Goal: Task Accomplishment & Management: Manage account settings

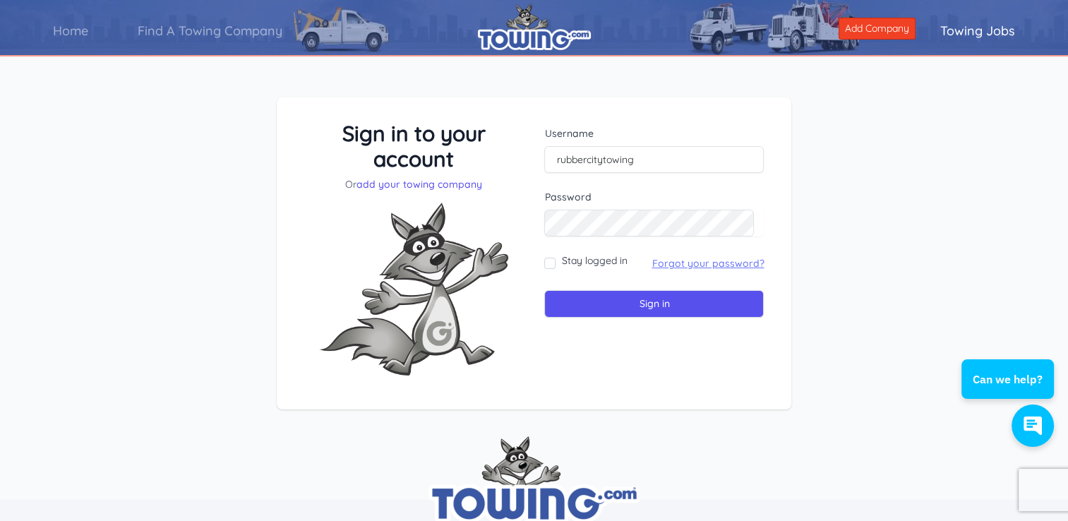
click at [694, 260] on link "Forgot your password?" at bounding box center [708, 263] width 112 height 13
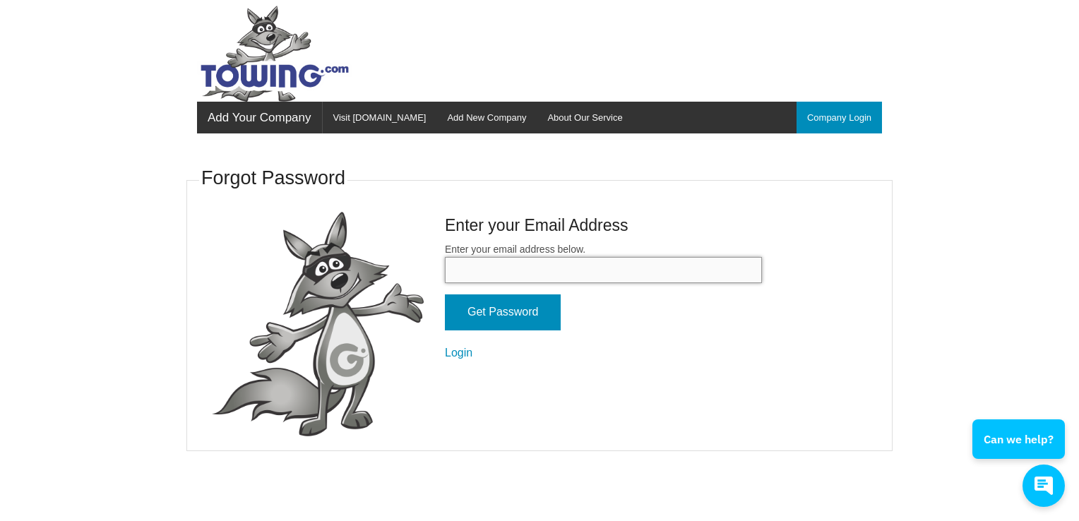
click at [620, 263] on input "Enter your email address below." at bounding box center [603, 270] width 317 height 26
type input "[EMAIL_ADDRESS][DOMAIN_NAME]"
click at [528, 319] on input "Get Password" at bounding box center [503, 312] width 116 height 36
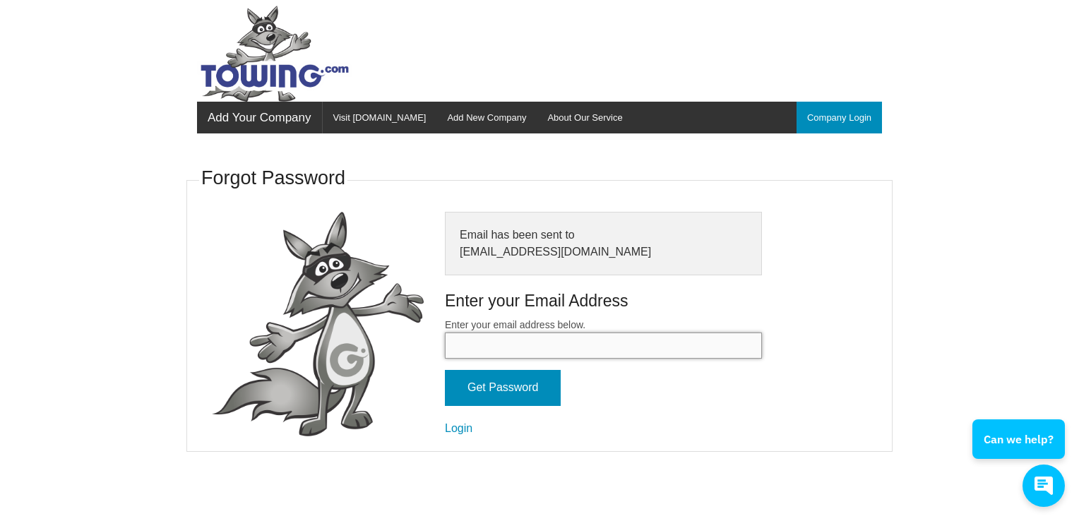
click at [508, 341] on input "Enter your email address below." at bounding box center [603, 346] width 317 height 26
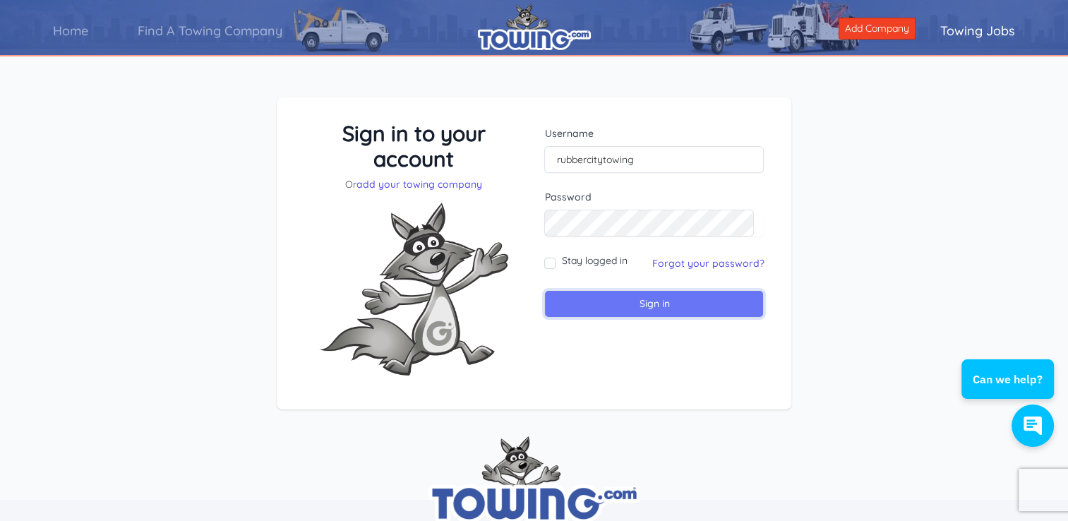
click at [669, 307] on input "Sign in" at bounding box center [654, 304] width 220 height 28
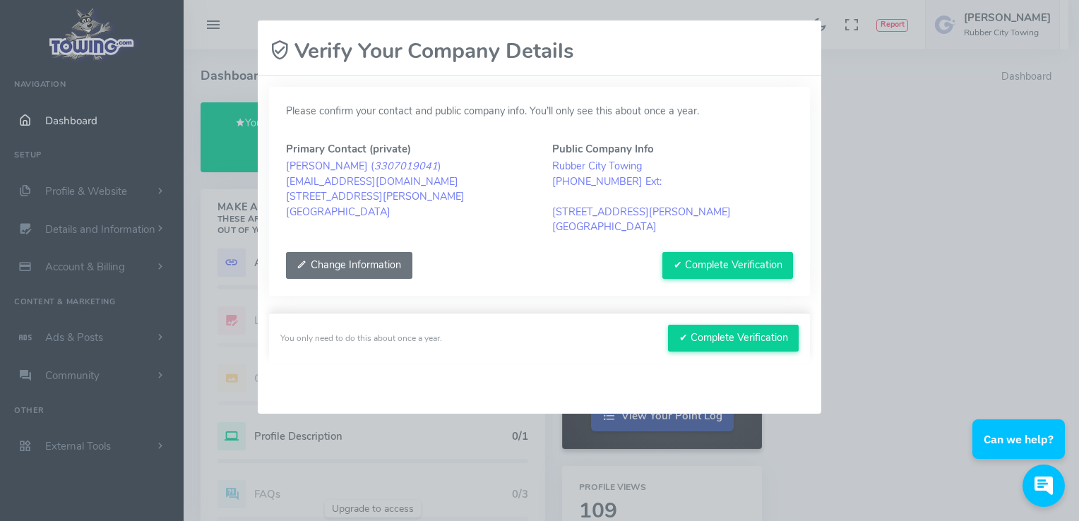
click at [342, 270] on button "Change Information" at bounding box center [349, 265] width 126 height 27
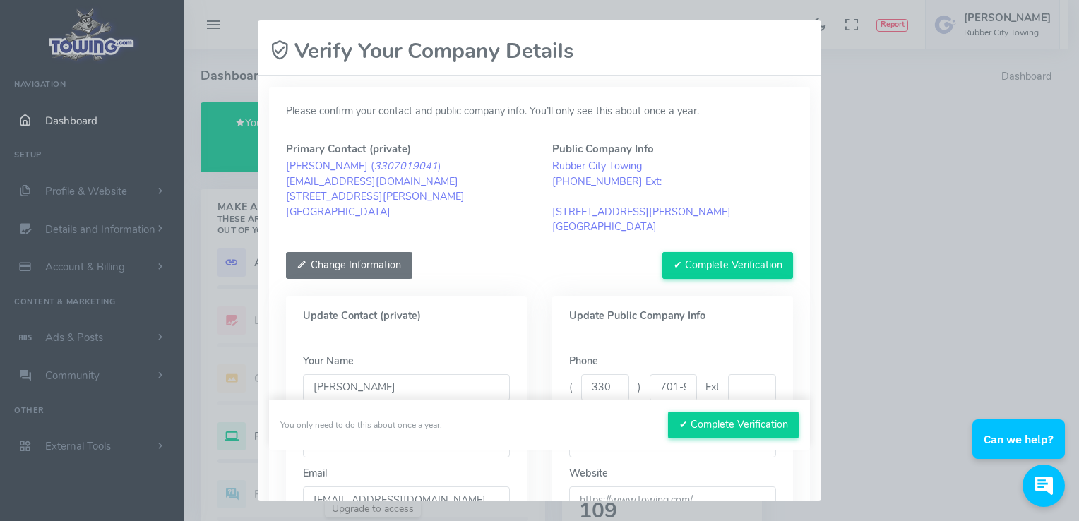
click at [356, 263] on button "Change Information" at bounding box center [349, 265] width 126 height 27
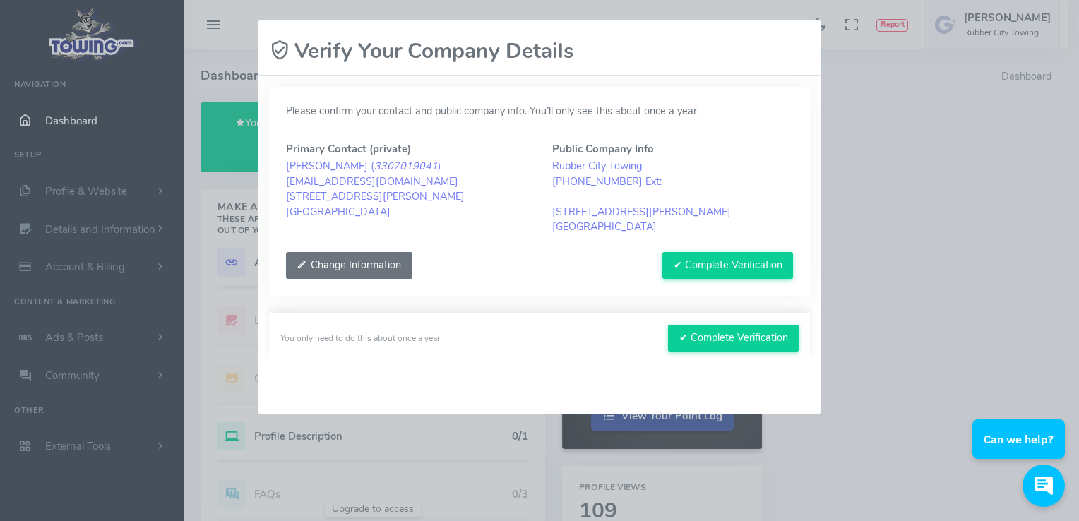
click at [330, 254] on button "Change Information" at bounding box center [349, 265] width 126 height 27
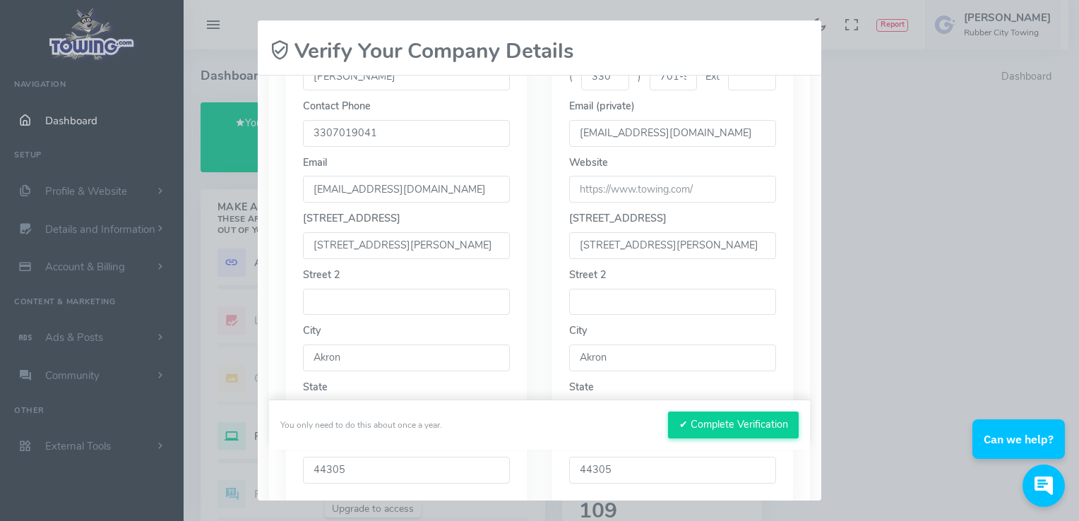
scroll to position [318, 0]
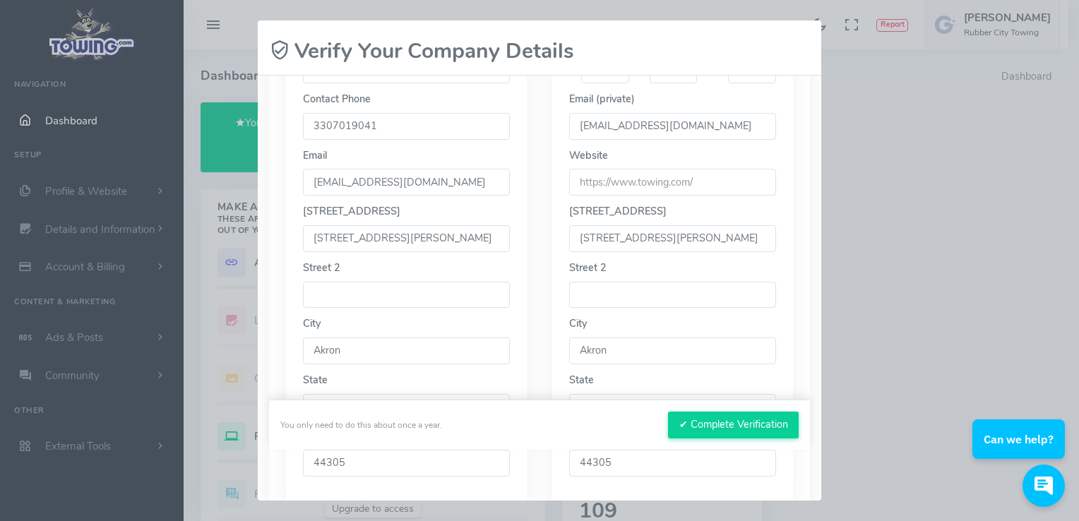
click at [438, 243] on input "448 Newell Ave" at bounding box center [406, 238] width 207 height 27
type input "4"
type input "1472 Jacoby Rd"
click at [365, 352] on input "Akron" at bounding box center [406, 350] width 207 height 27
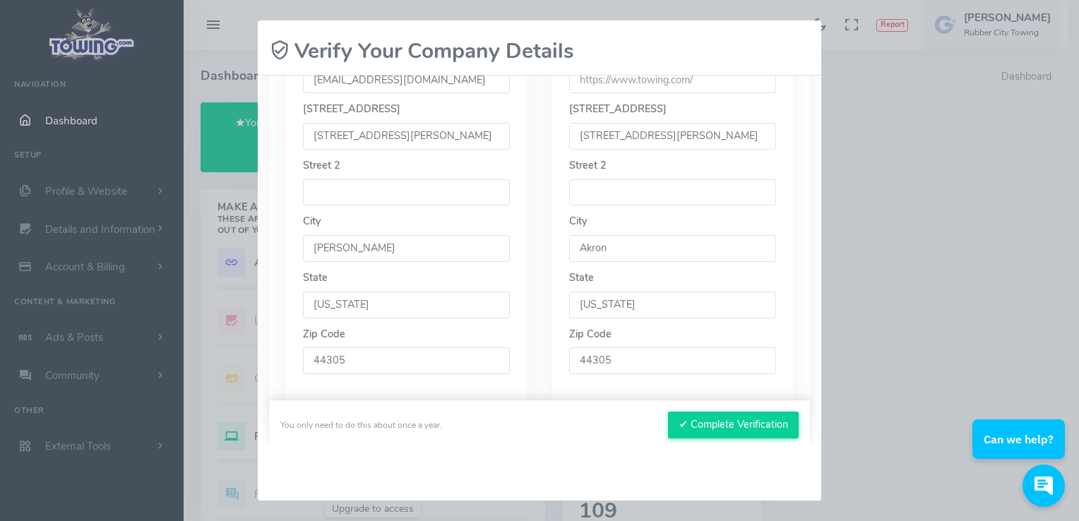
scroll to position [427, 0]
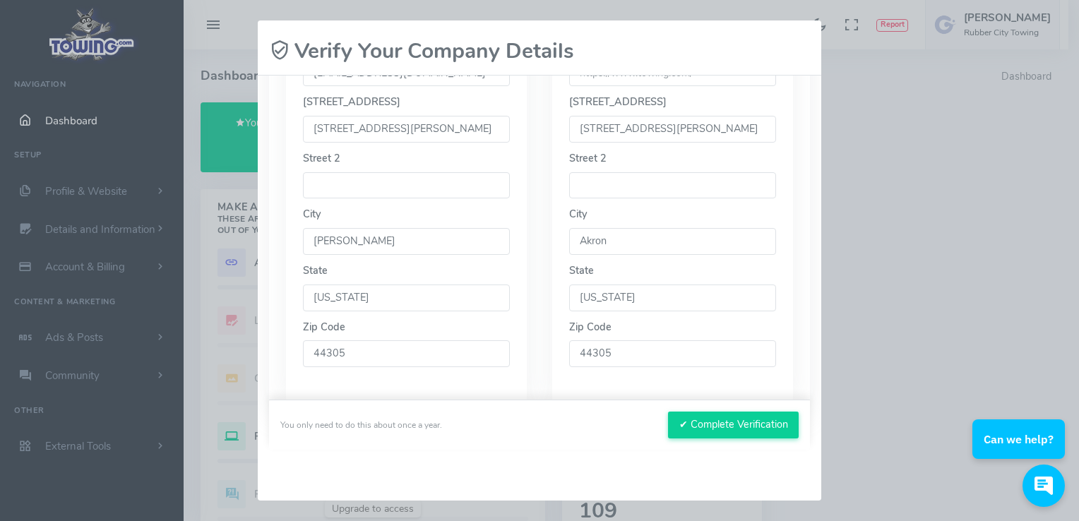
type input "Copley"
click at [410, 352] on input "44305" at bounding box center [406, 353] width 207 height 27
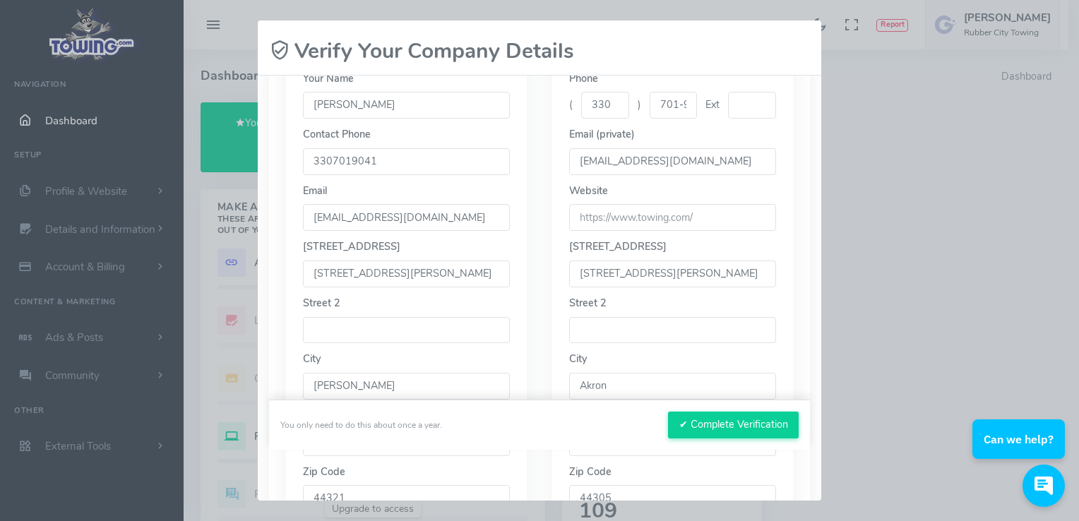
scroll to position [286, 0]
type input "44321"
click at [695, 217] on input "url" at bounding box center [672, 213] width 207 height 27
click at [574, 217] on input "rubbercitytowing.com" at bounding box center [672, 213] width 207 height 27
type input "www.rubbercitytowing.com"
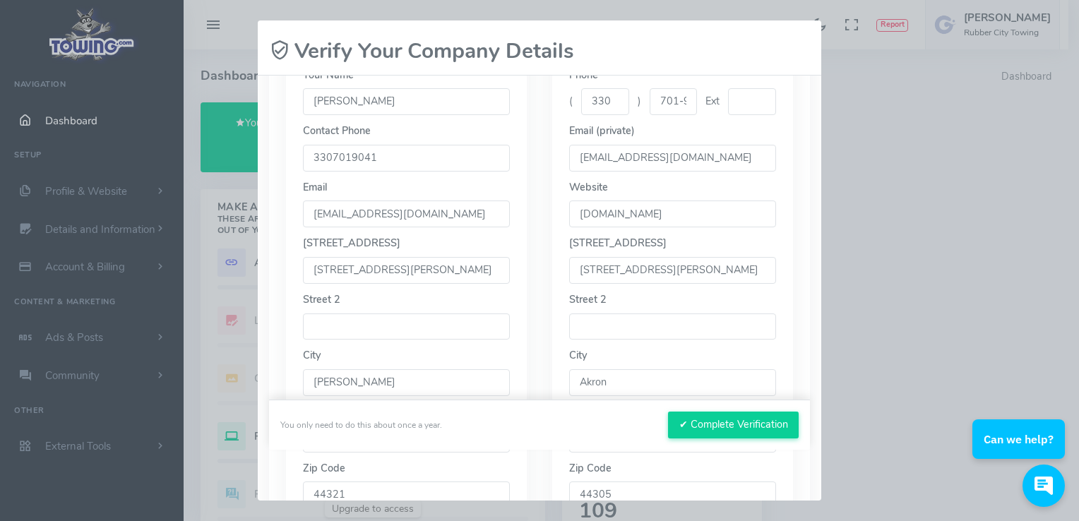
click at [748, 279] on input "448 Newell Ave" at bounding box center [672, 270] width 207 height 27
click at [679, 265] on input "448 Newell Ave" at bounding box center [672, 270] width 207 height 27
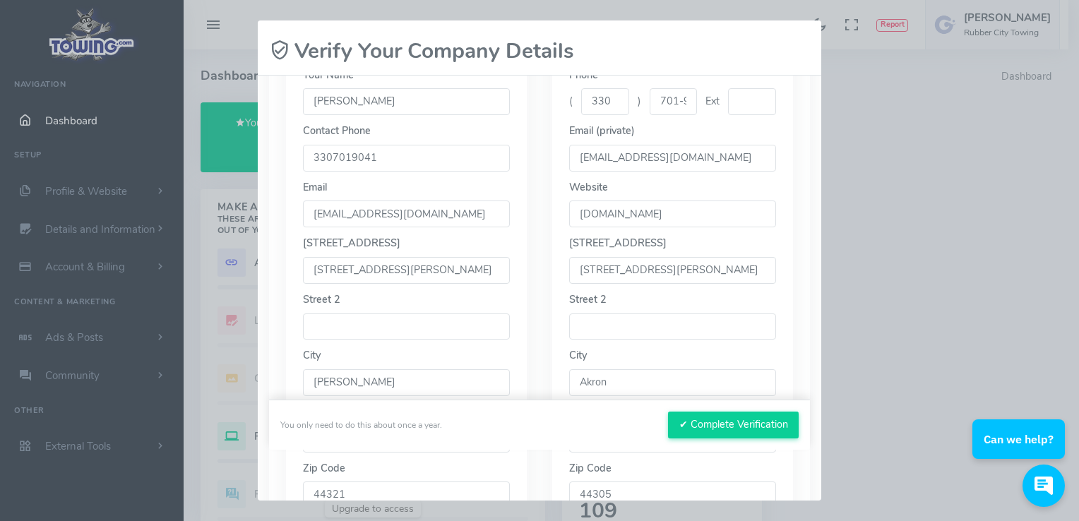
click at [679, 265] on input "448 Newell Ave" at bounding box center [672, 270] width 207 height 27
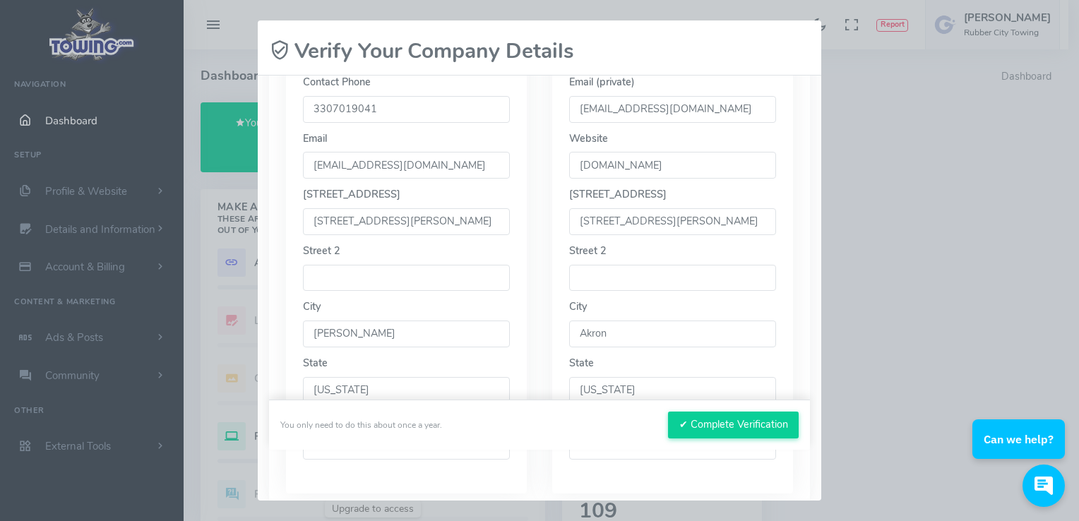
scroll to position [361, 0]
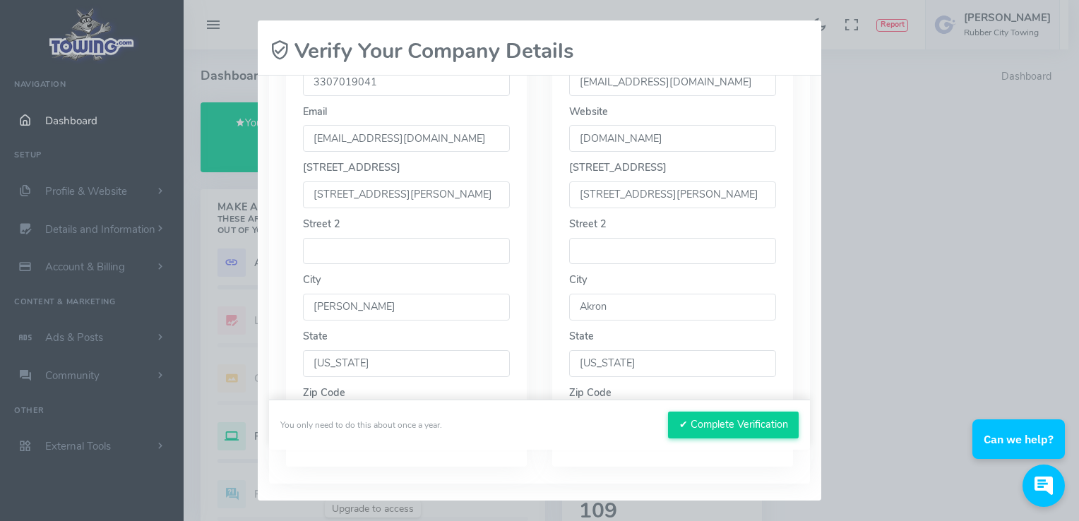
type input "1472 Jacoby Rd."
click at [639, 308] on input "Akron" at bounding box center [672, 307] width 207 height 27
type input "A"
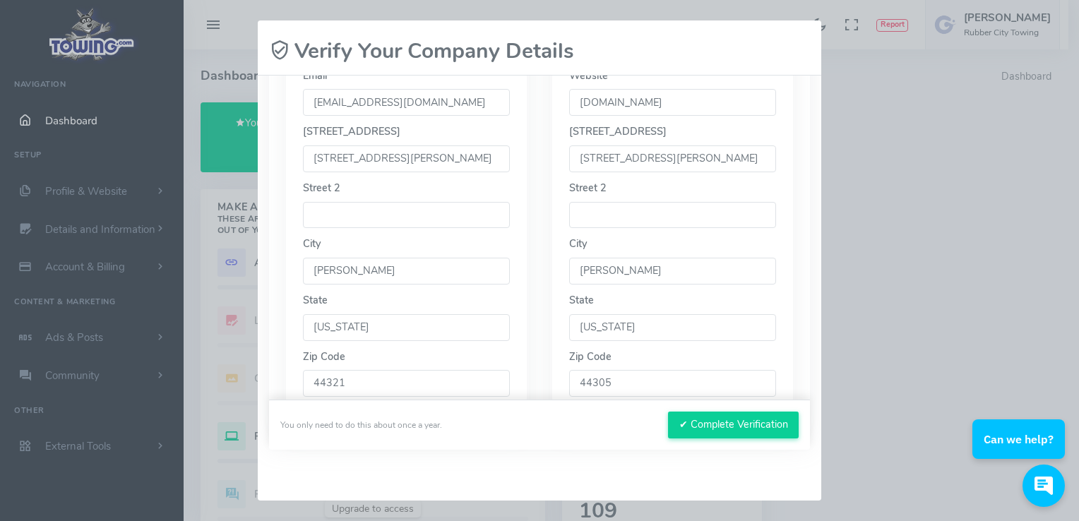
scroll to position [458, 0]
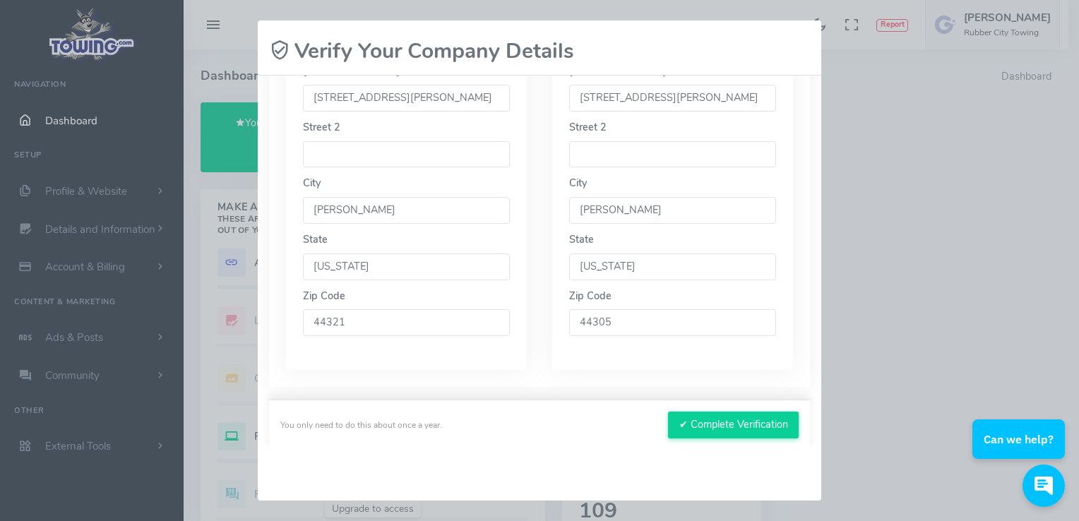
type input "Copley"
click at [656, 330] on input "44305" at bounding box center [672, 322] width 207 height 27
type input "44321"
click at [708, 428] on button "✔ Complete Verification" at bounding box center [733, 425] width 131 height 27
click at [700, 419] on button "✔ Complete Verification" at bounding box center [733, 425] width 131 height 27
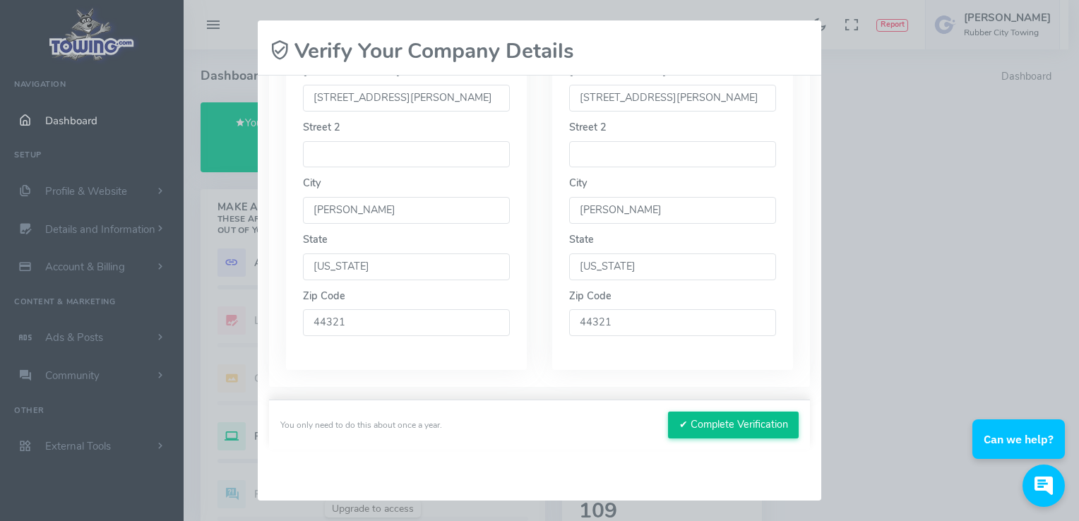
click at [711, 431] on button "✔ Complete Verification" at bounding box center [733, 425] width 131 height 27
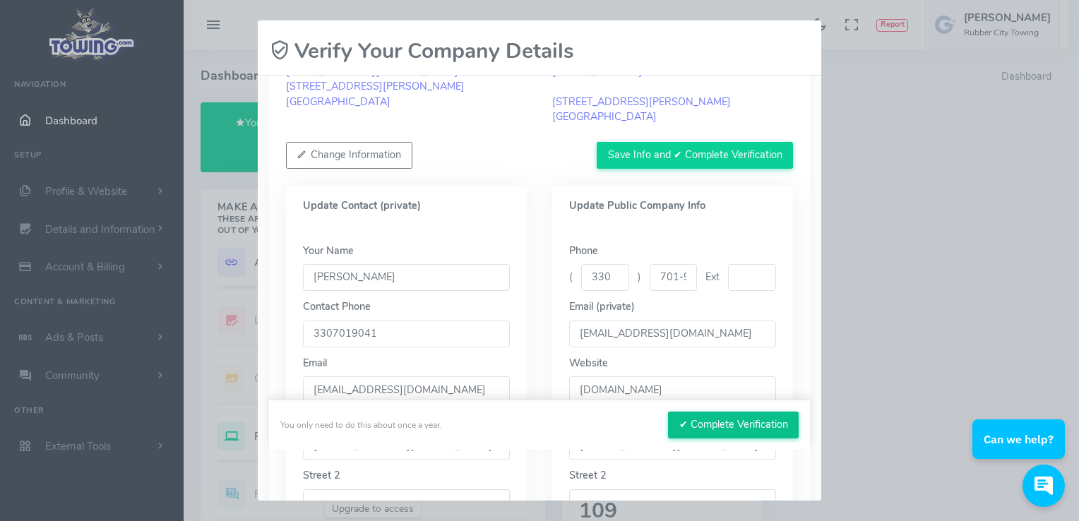
scroll to position [0, 0]
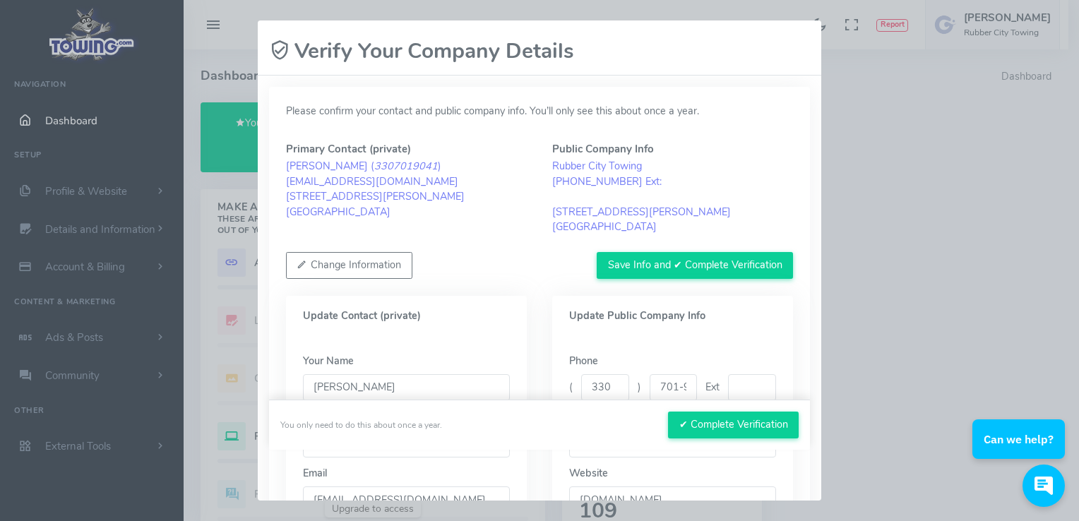
click at [489, 264] on div "Change Information Save Info and ✔ Complete Verification" at bounding box center [539, 265] width 507 height 27
click at [720, 269] on button "Save Info and ✔ Complete Verification" at bounding box center [695, 265] width 196 height 27
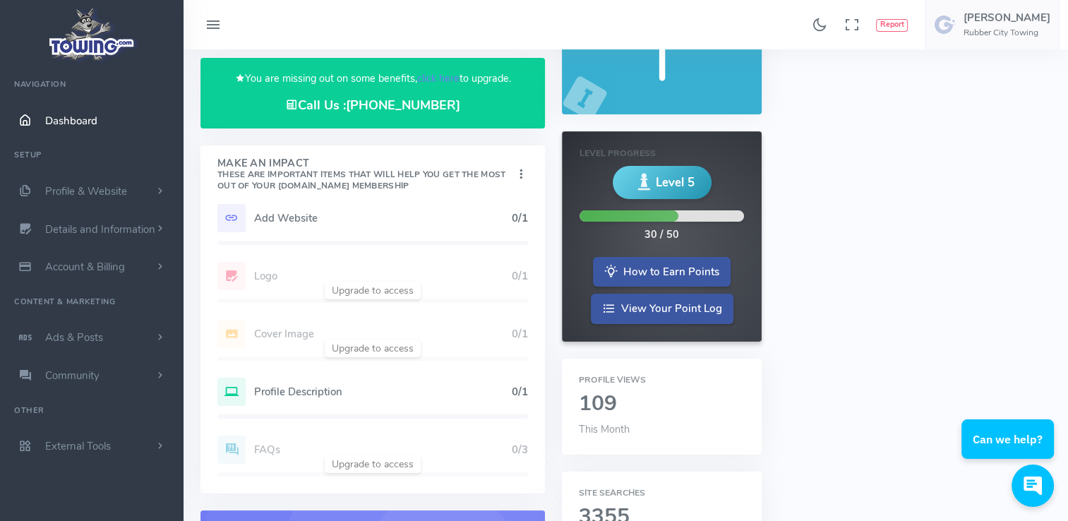
scroll to position [122, 0]
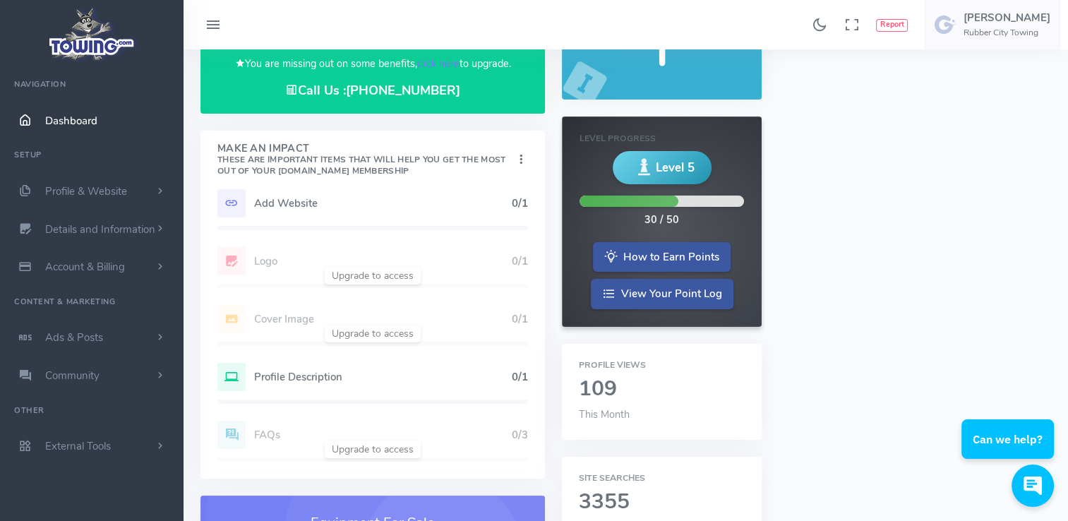
click at [283, 205] on h5 "Add Website" at bounding box center [383, 203] width 258 height 11
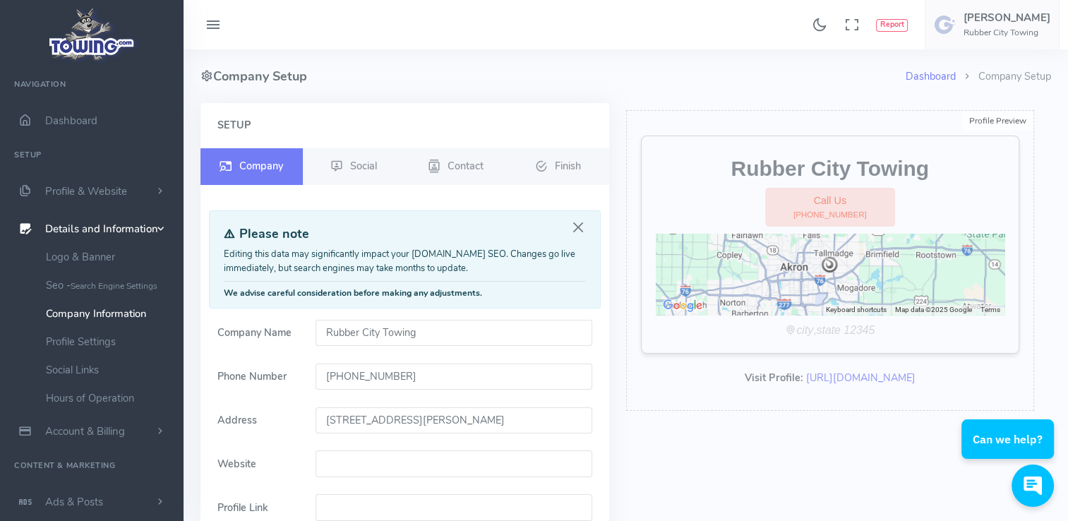
click at [503, 421] on input "[STREET_ADDRESS][PERSON_NAME]" at bounding box center [454, 420] width 277 height 27
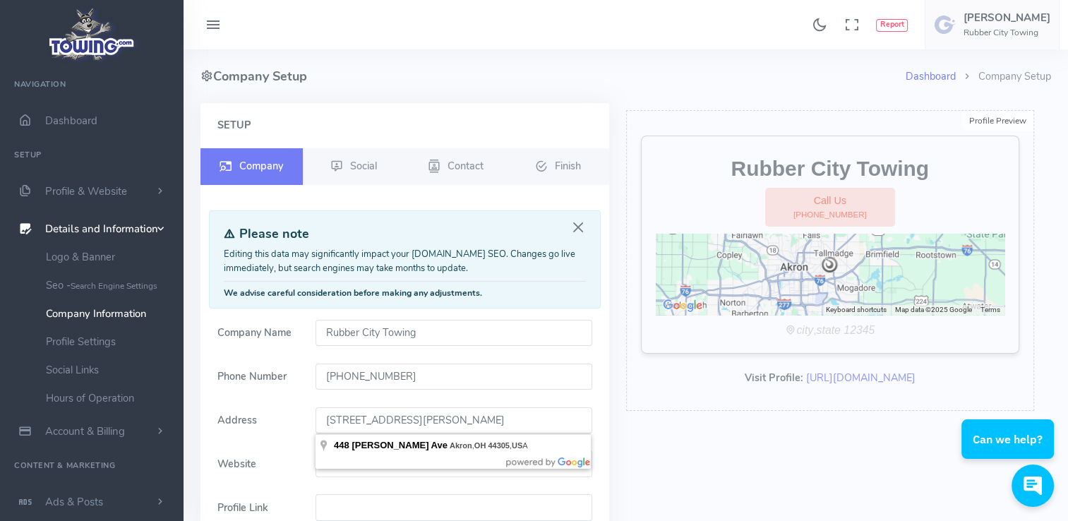
click at [503, 421] on input "448 Newell Ave Akron, OH 44305 US" at bounding box center [454, 420] width 277 height 27
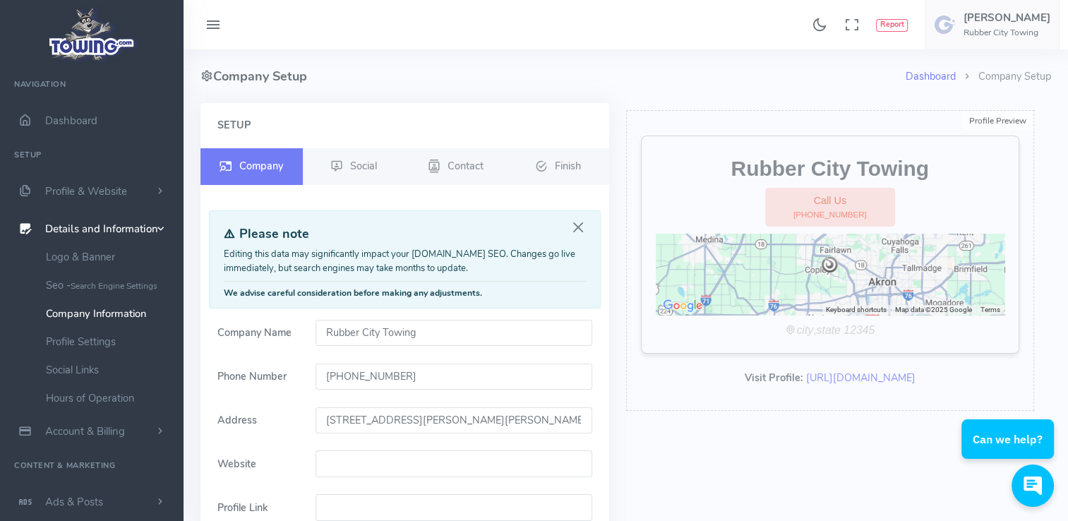
type input "1472 Jacoby Rd, Copley, OH 44321, USA"
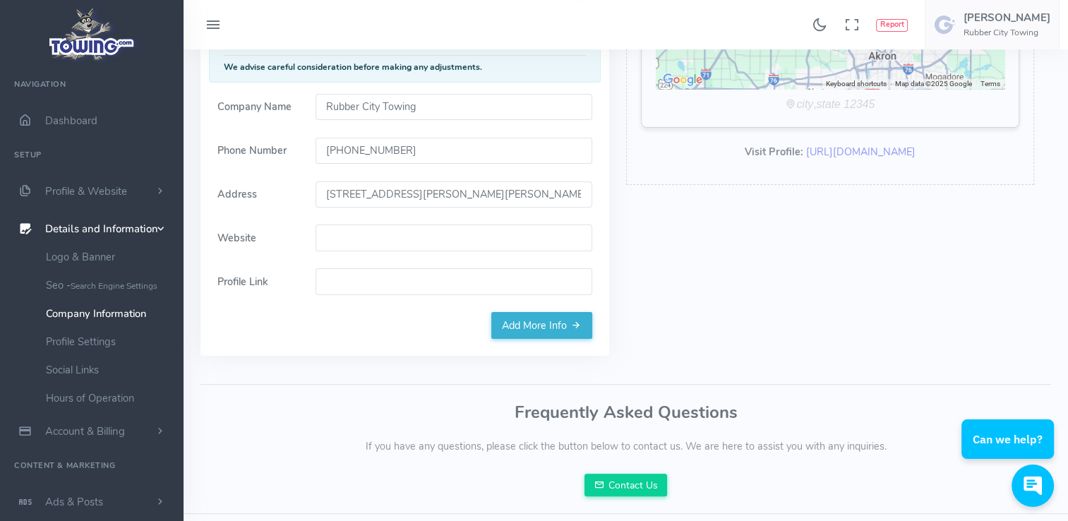
scroll to position [229, 0]
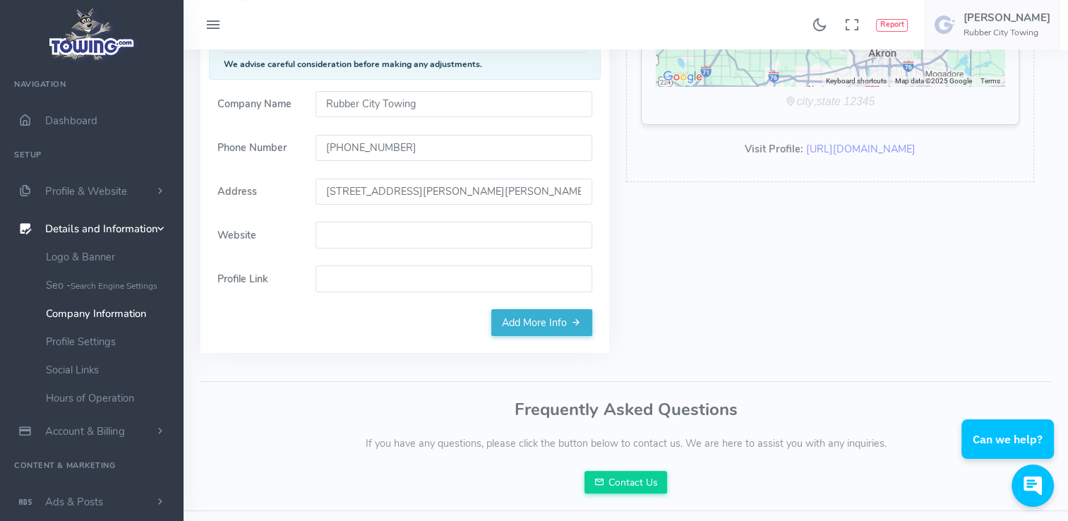
click at [397, 236] on input "Website" at bounding box center [454, 235] width 277 height 27
paste input "https://www.rubbercitytowing.com/"
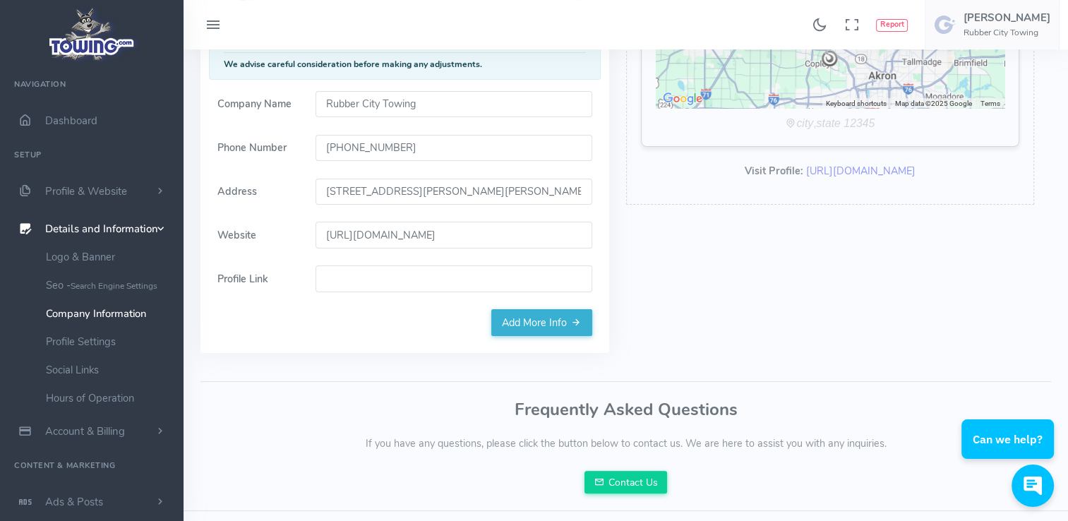
type input "https://www.rubbercitytowing.com/"
click at [341, 280] on input "Profile Link" at bounding box center [454, 278] width 277 height 27
click at [527, 324] on link "Add More Info" at bounding box center [541, 322] width 101 height 27
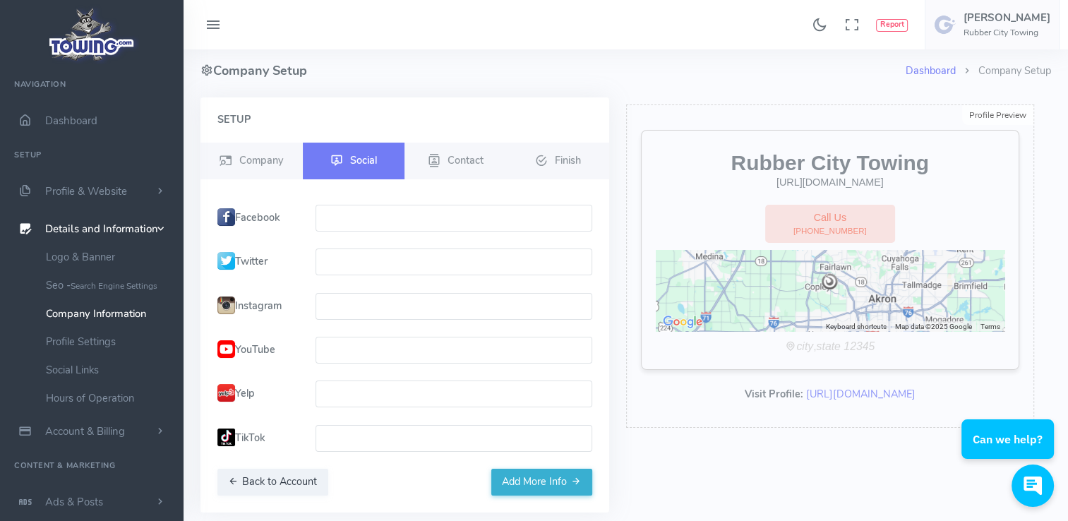
scroll to position [0, 0]
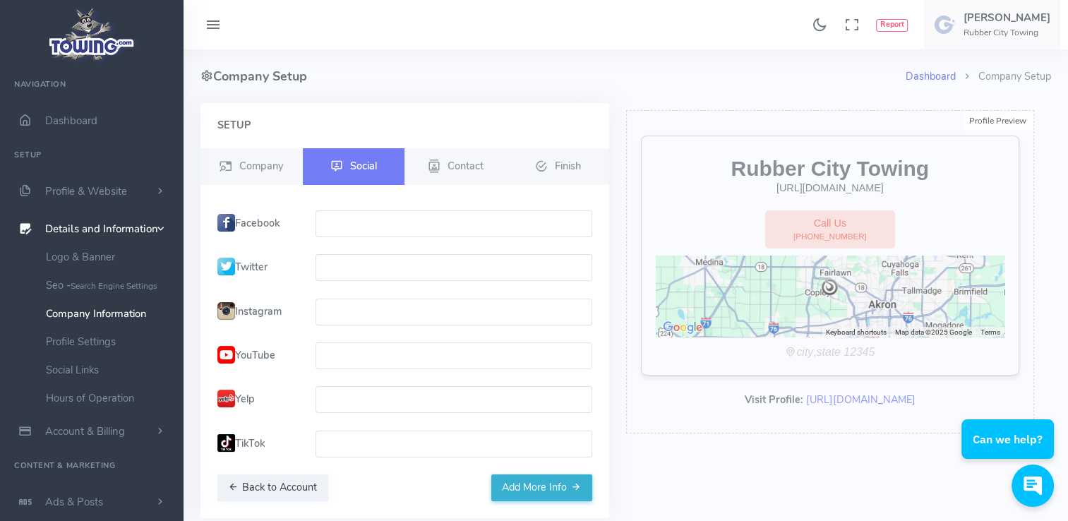
click at [335, 226] on input "text" at bounding box center [454, 223] width 277 height 27
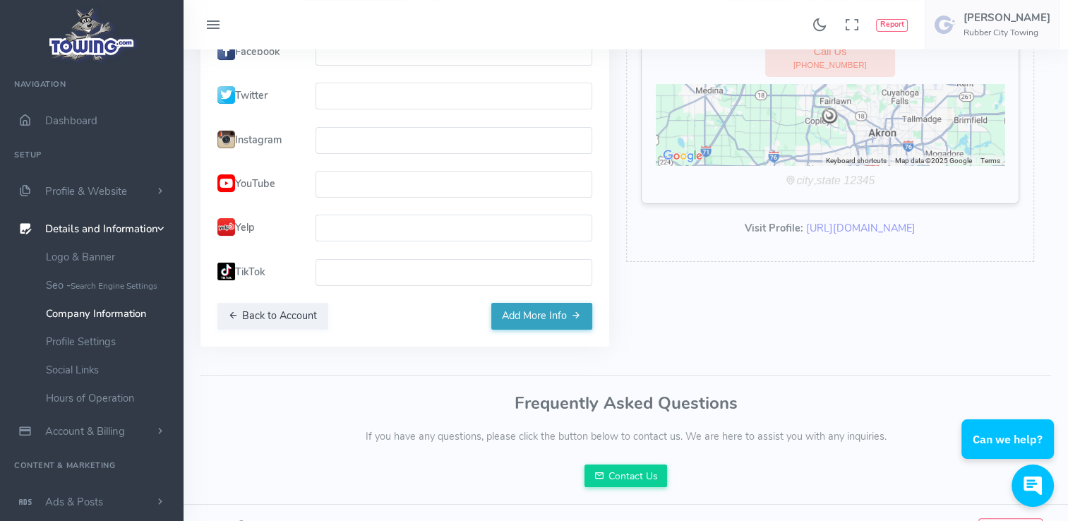
click at [544, 316] on button "Add More Info" at bounding box center [541, 316] width 101 height 27
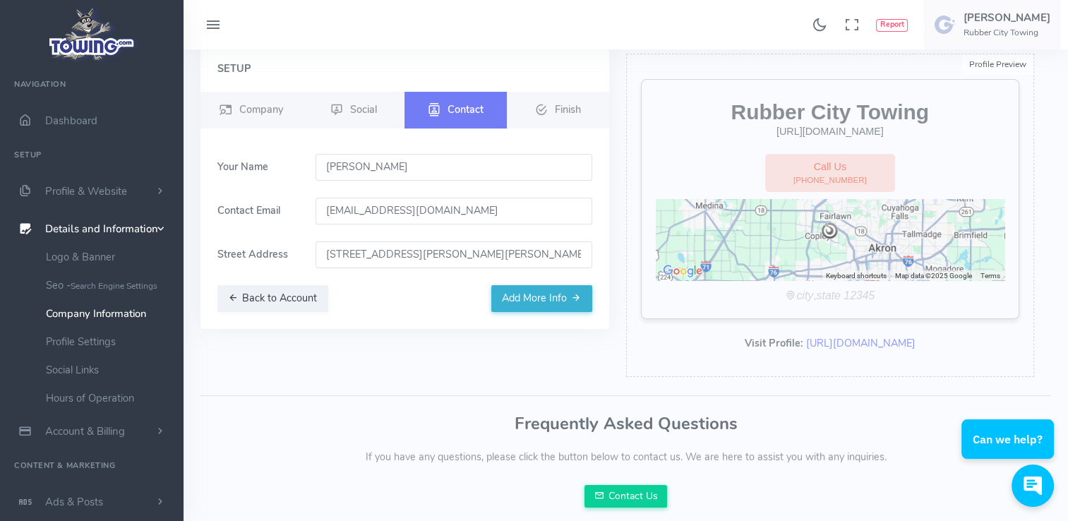
scroll to position [49, 0]
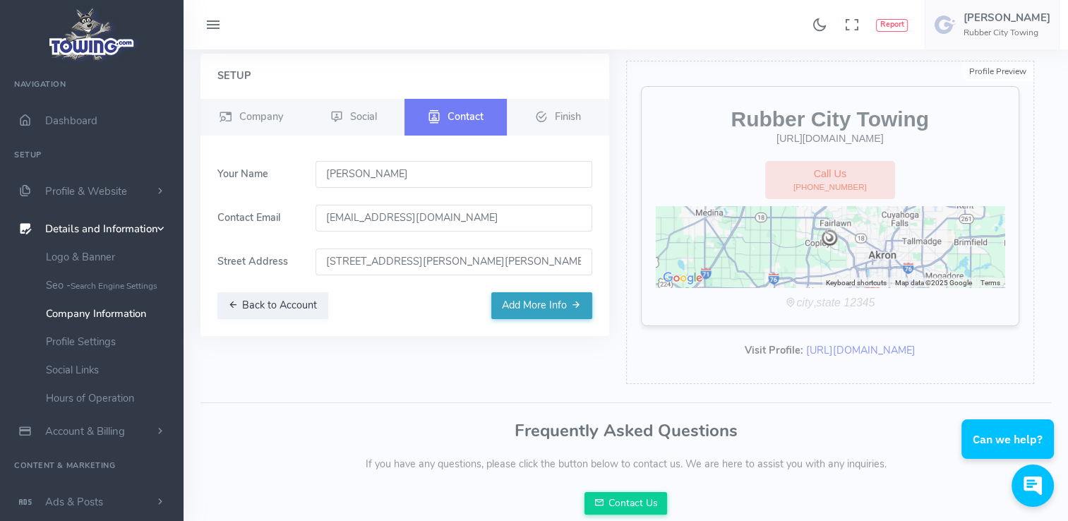
click at [561, 303] on button "Add More Info" at bounding box center [541, 305] width 101 height 27
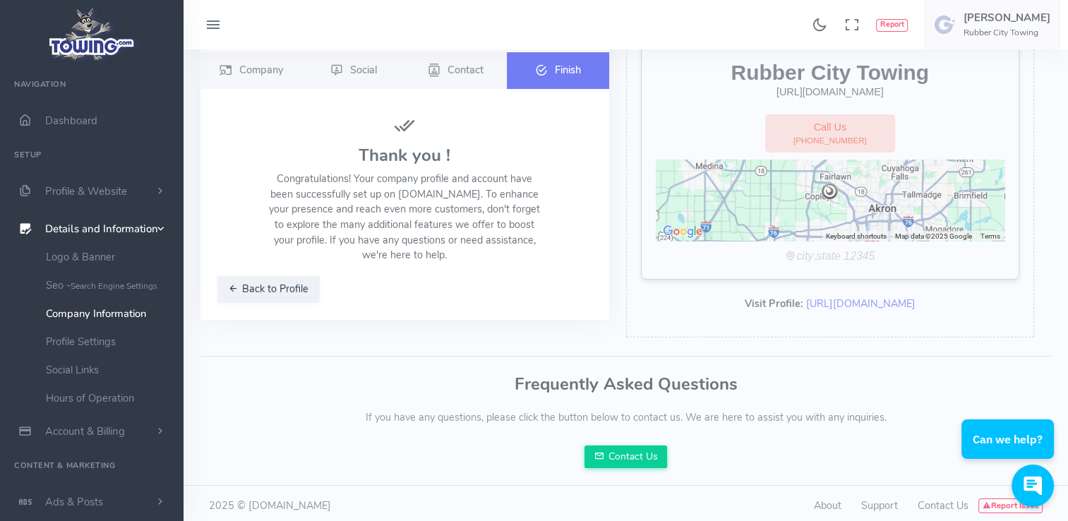
scroll to position [100, 0]
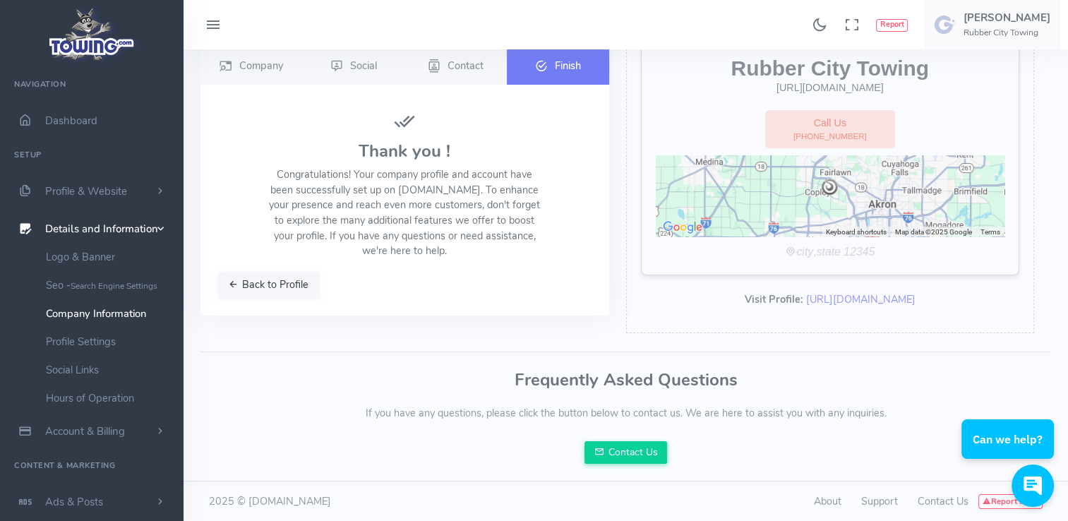
click at [224, 275] on button "Back to Profile" at bounding box center [268, 285] width 102 height 27
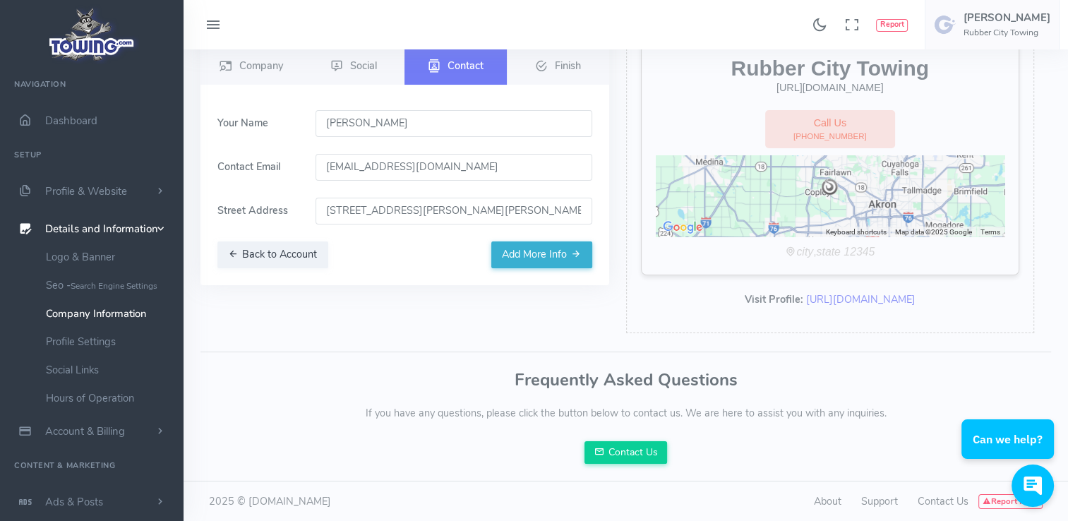
click at [224, 275] on div "Setup Company Social Contact Finish" at bounding box center [404, 144] width 409 height 282
click at [243, 251] on button "Back to Account" at bounding box center [272, 254] width 111 height 27
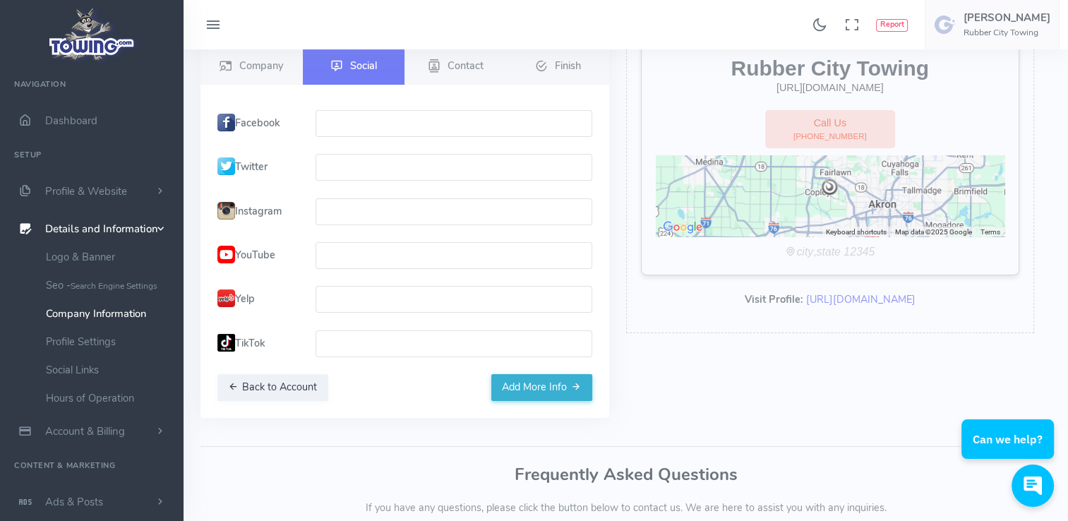
click at [243, 251] on label "YouTube" at bounding box center [258, 255] width 98 height 27
click at [269, 389] on button "Back to Account" at bounding box center [272, 387] width 111 height 27
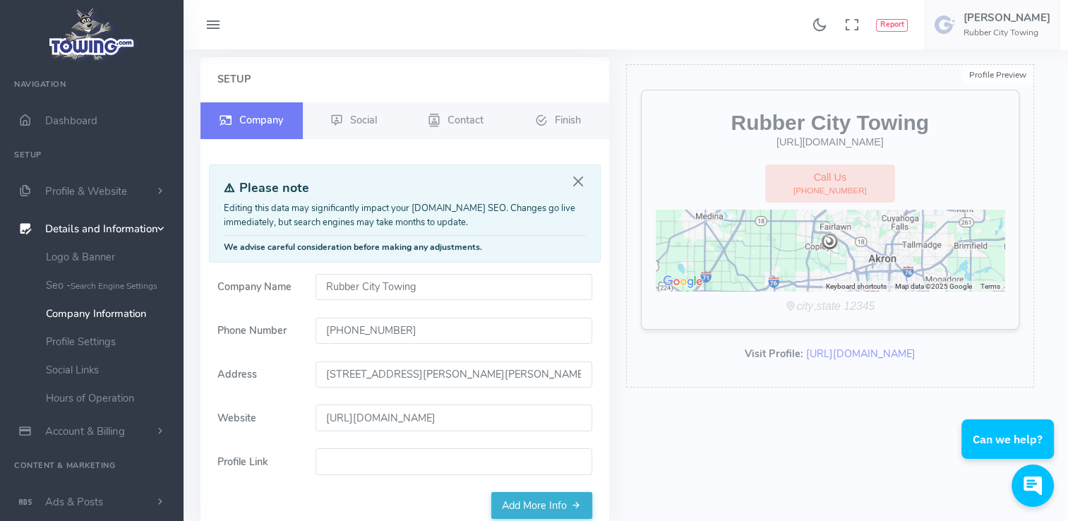
scroll to position [0, 0]
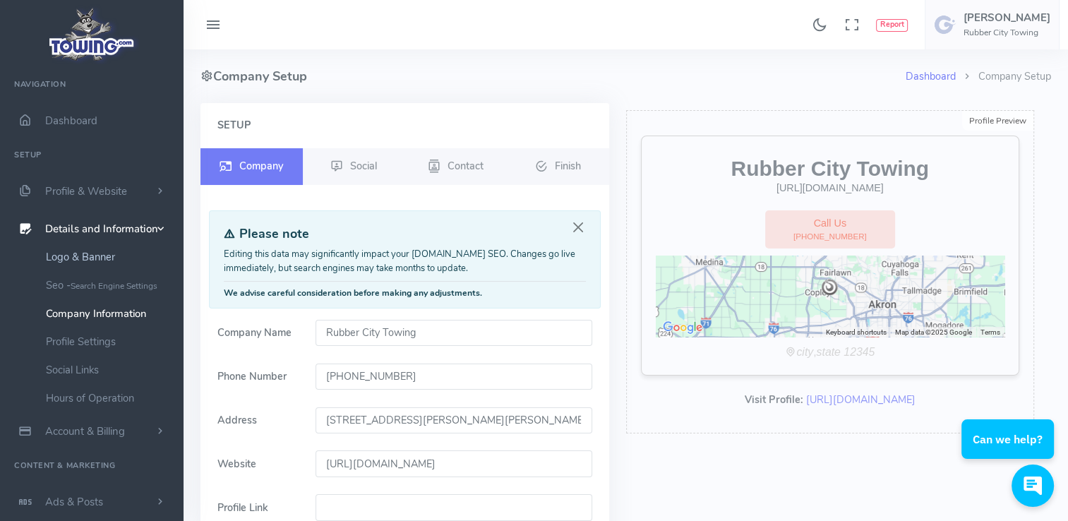
click at [96, 258] on link "Logo & Banner" at bounding box center [109, 257] width 148 height 28
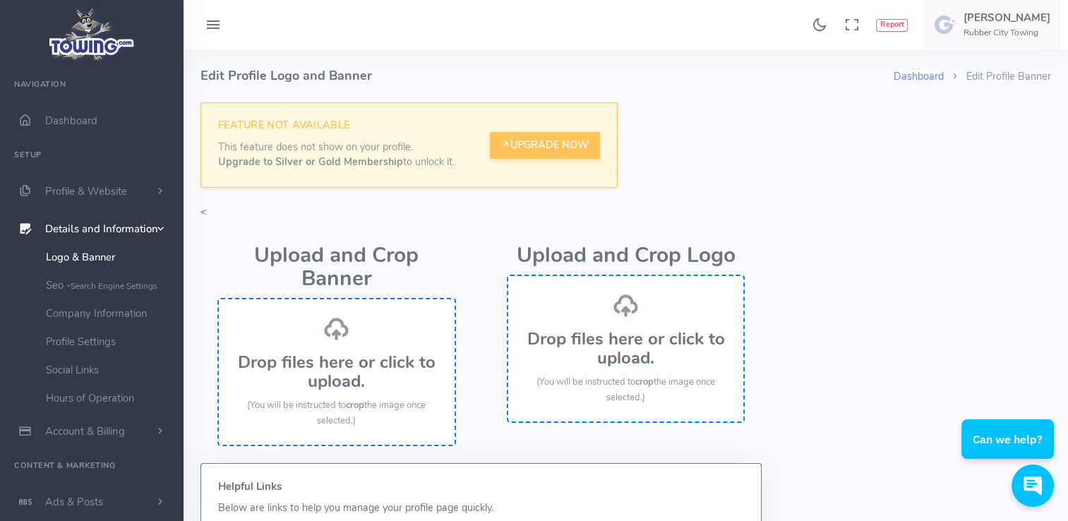
click at [349, 381] on h3 "Drop files here or click to upload." at bounding box center [337, 371] width 208 height 37
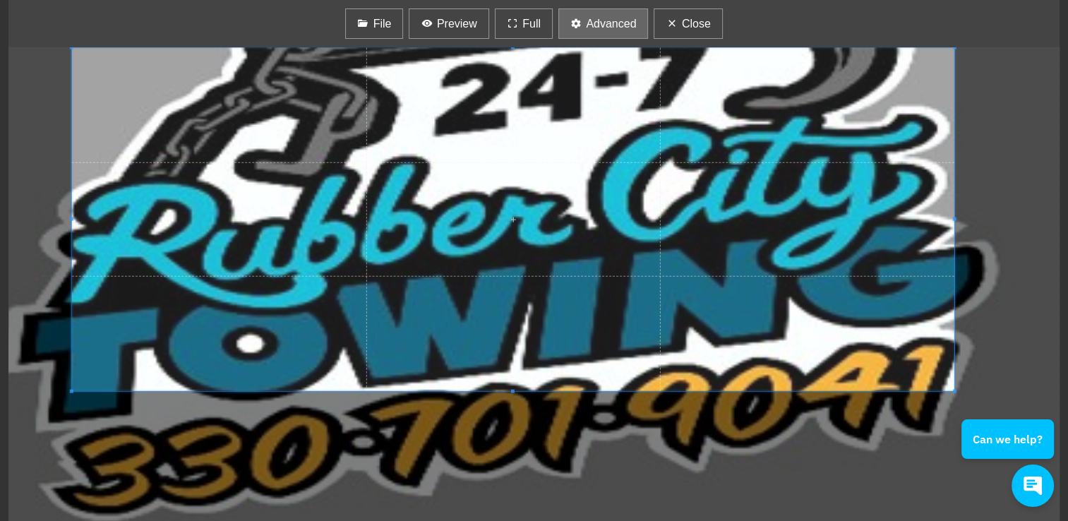
click at [592, 20] on span "Advanced" at bounding box center [611, 24] width 50 height 17
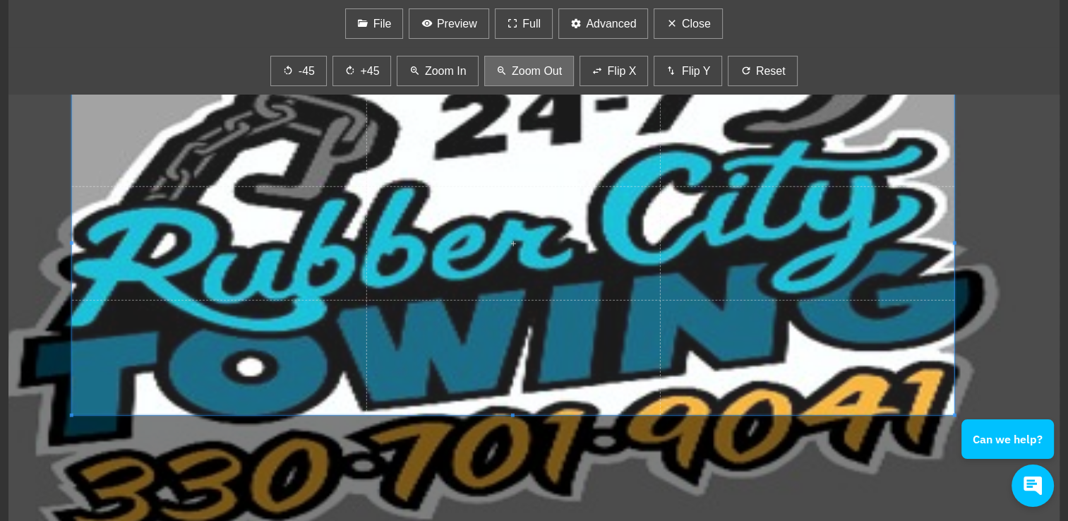
click at [530, 68] on span "Zoom Out" at bounding box center [537, 71] width 50 height 17
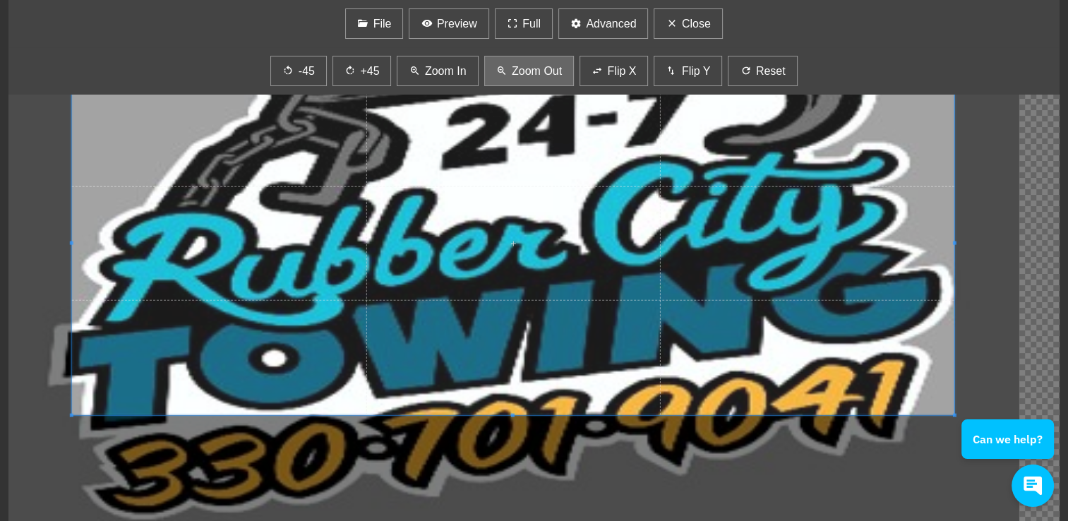
click at [527, 60] on button "Zoom Out" at bounding box center [529, 71] width 90 height 30
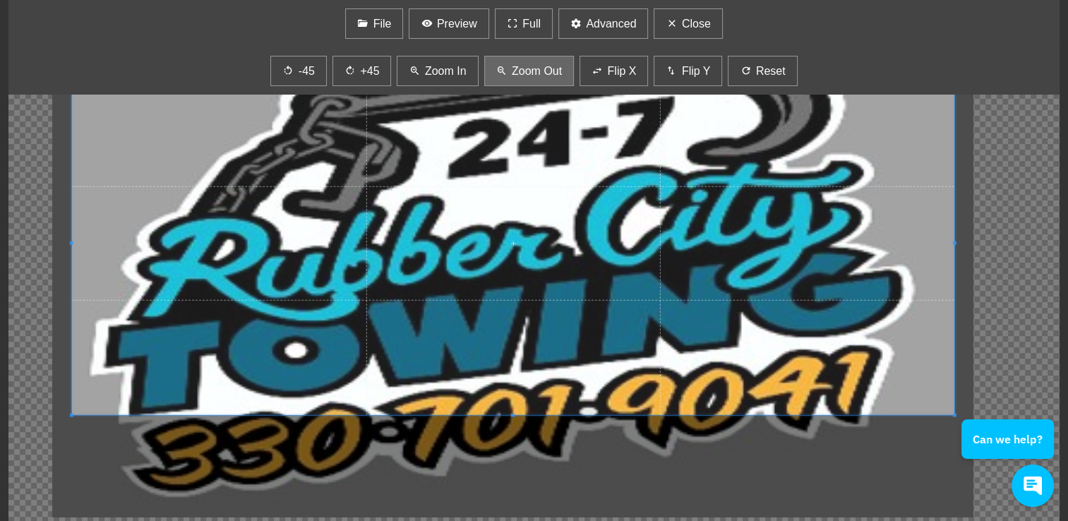
click at [527, 63] on span "Zoom Out" at bounding box center [537, 71] width 50 height 17
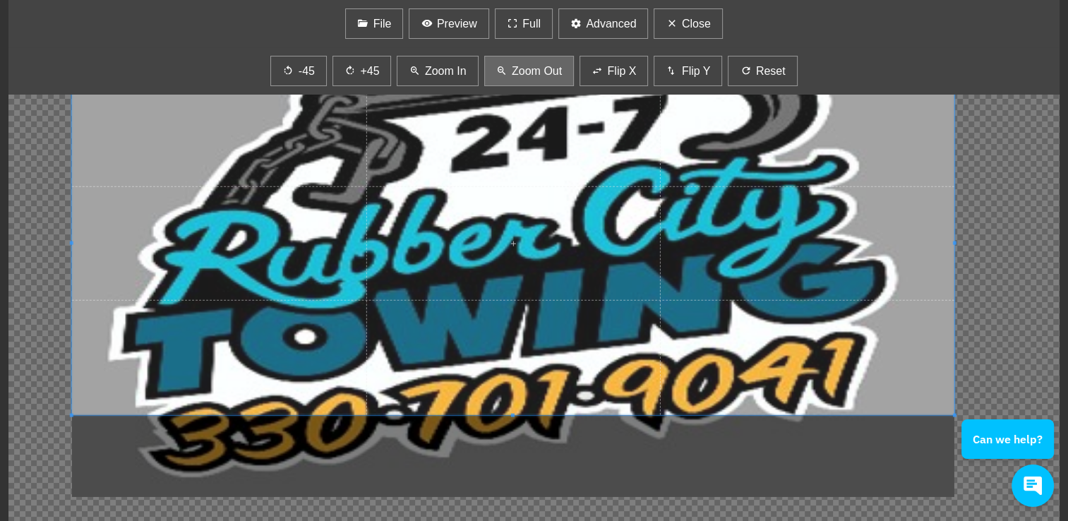
click at [520, 56] on button "Zoom Out" at bounding box center [529, 71] width 90 height 30
click at [518, 57] on button "Zoom Out" at bounding box center [529, 71] width 90 height 30
click at [525, 70] on span "Zoom Out" at bounding box center [537, 71] width 50 height 17
click at [532, 71] on span "Zoom Out" at bounding box center [537, 71] width 50 height 17
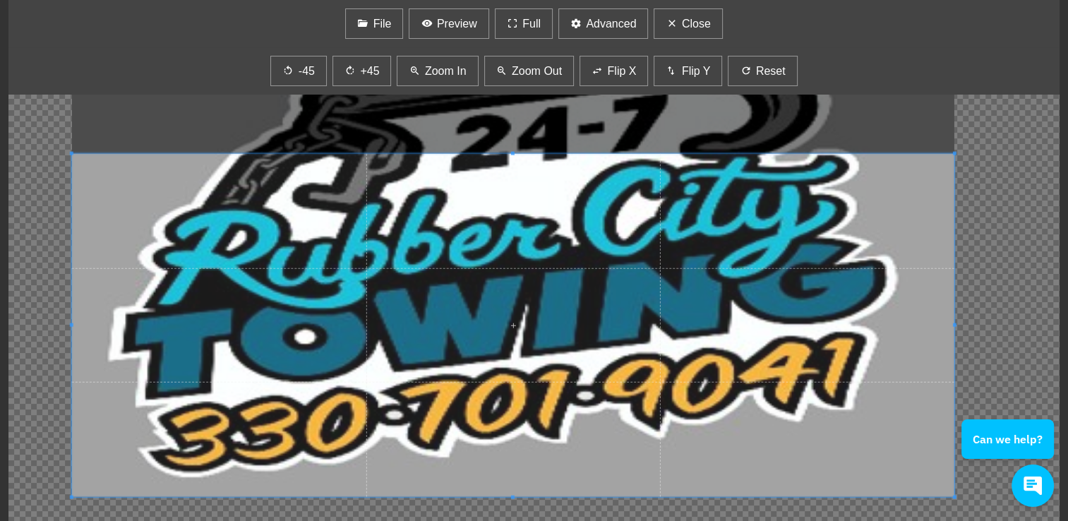
click at [894, 44] on div "File Preview Full Advanced Close" at bounding box center [533, 23] width 1051 height 47
click at [705, 21] on span "Close" at bounding box center [696, 24] width 29 height 17
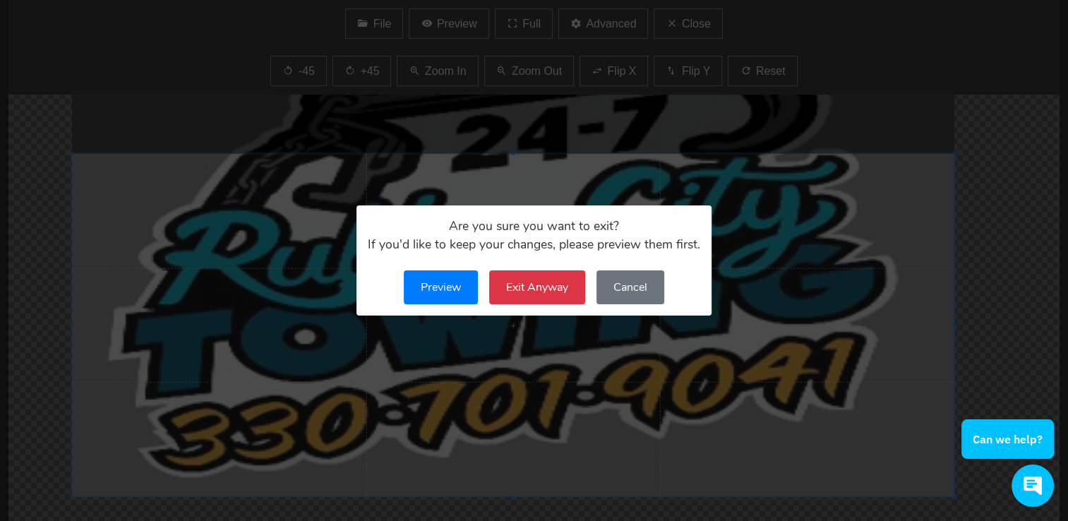
click at [628, 287] on button "Cancel" at bounding box center [631, 287] width 68 height 34
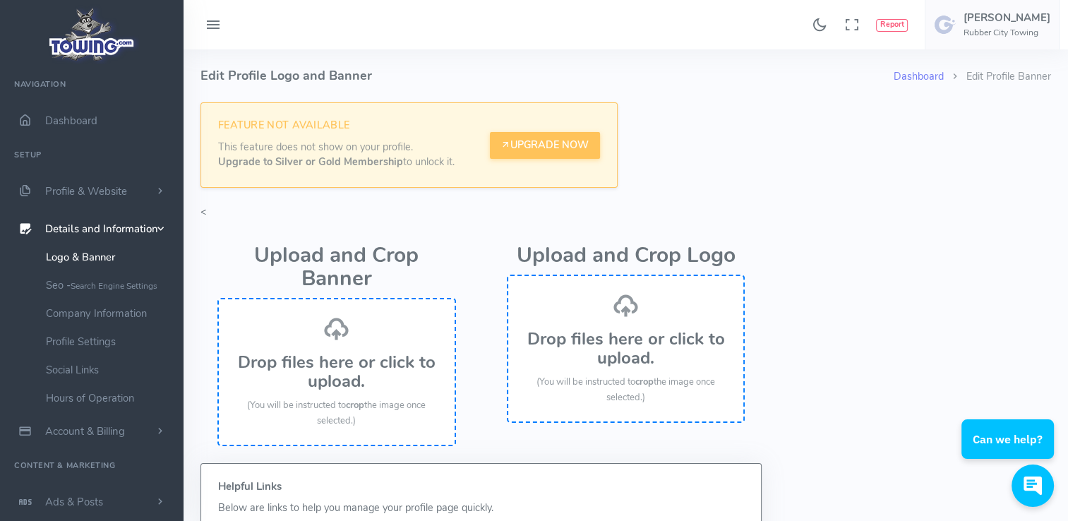
click at [361, 319] on div "Drop files here or click to upload. (You will be instructed to crop the image o…" at bounding box center [337, 372] width 208 height 113
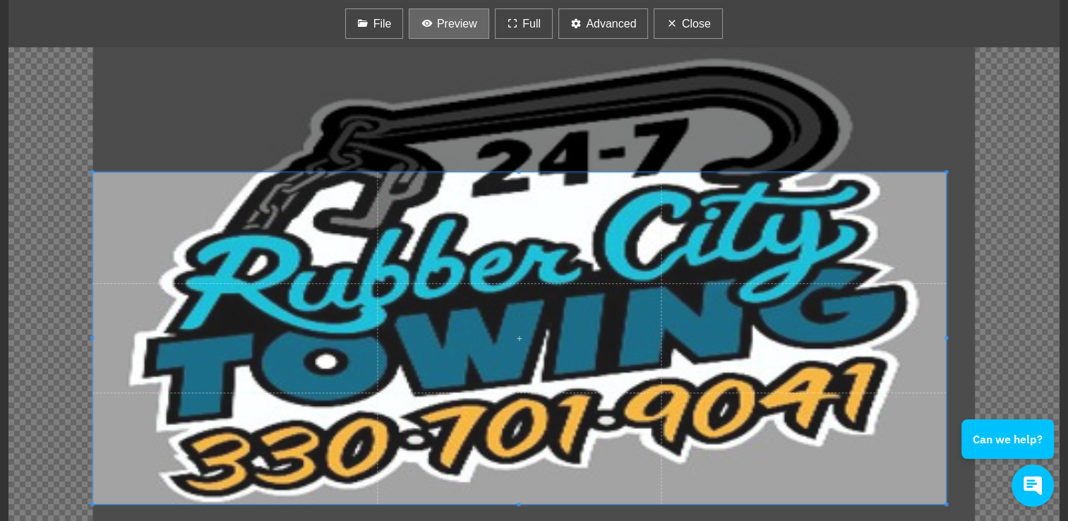
click at [457, 16] on span "Preview" at bounding box center [457, 24] width 40 height 17
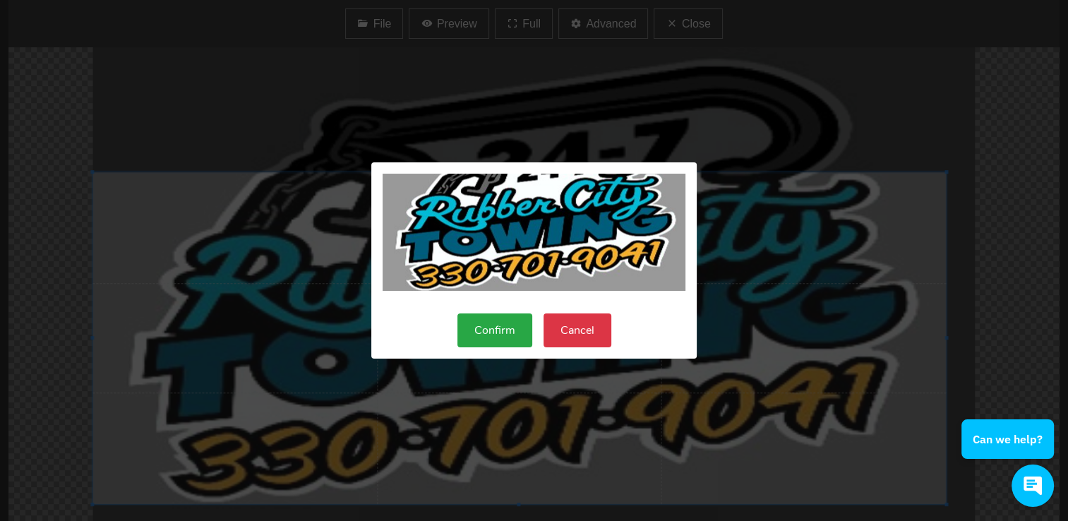
click at [497, 328] on button "Confirm" at bounding box center [494, 330] width 75 height 34
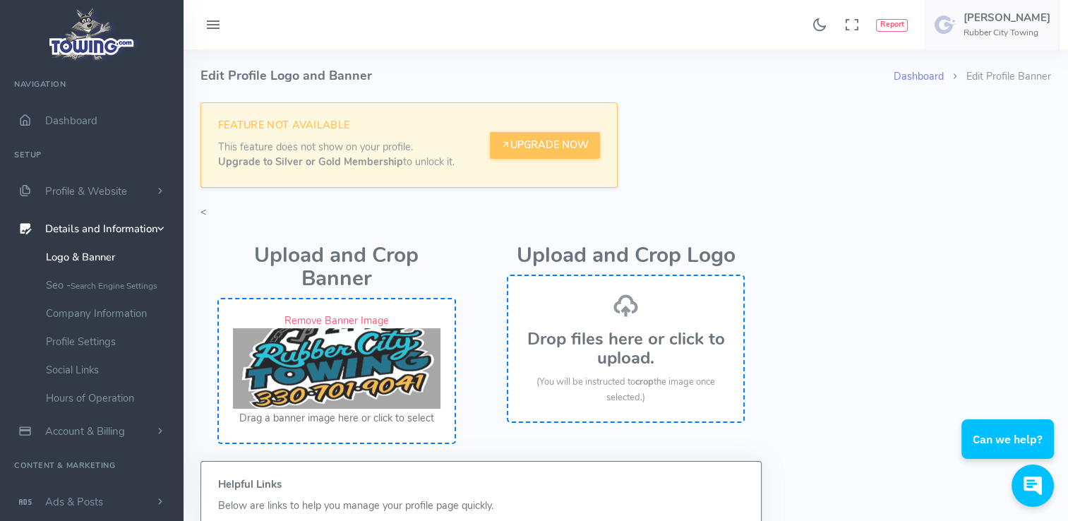
click at [616, 367] on h3 "Drop files here or click to upload." at bounding box center [626, 348] width 208 height 37
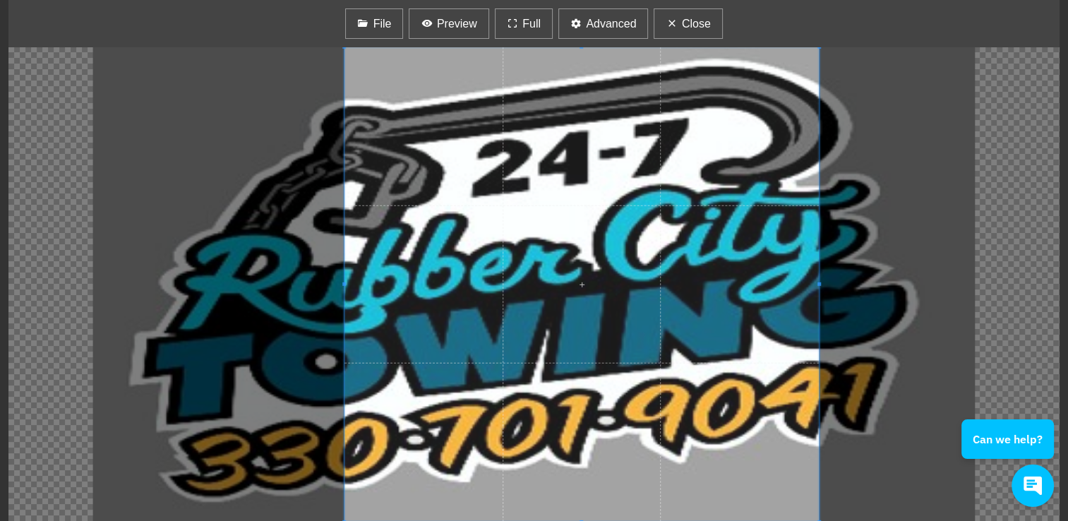
click at [0, 18] on html "Found 17 results Analytics Report How can I help you?" at bounding box center [534, 390] width 1068 height 781
click at [616, 23] on span "Advanced" at bounding box center [611, 24] width 50 height 17
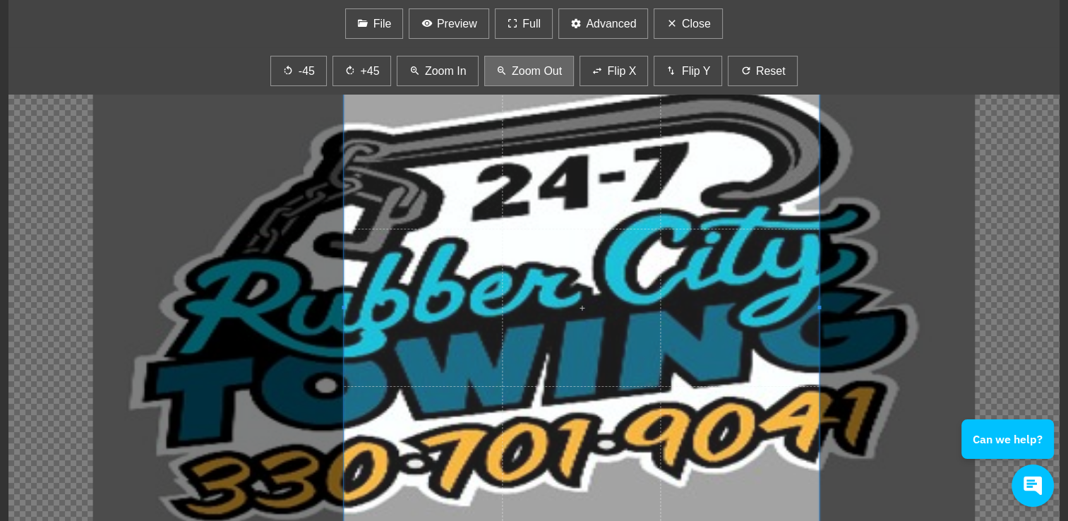
click at [512, 70] on span "Zoom Out" at bounding box center [537, 71] width 50 height 17
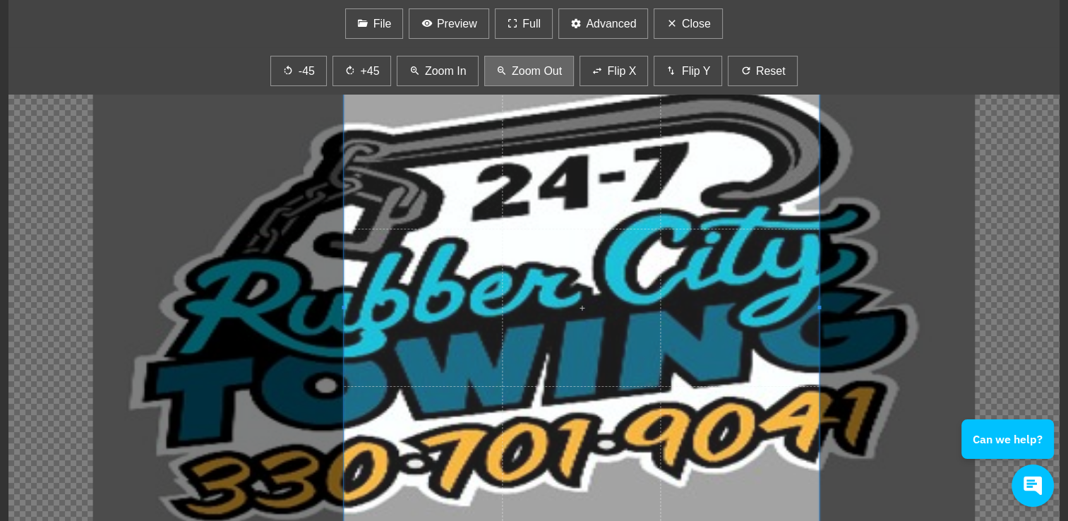
click at [512, 70] on span "Zoom Out" at bounding box center [537, 71] width 50 height 17
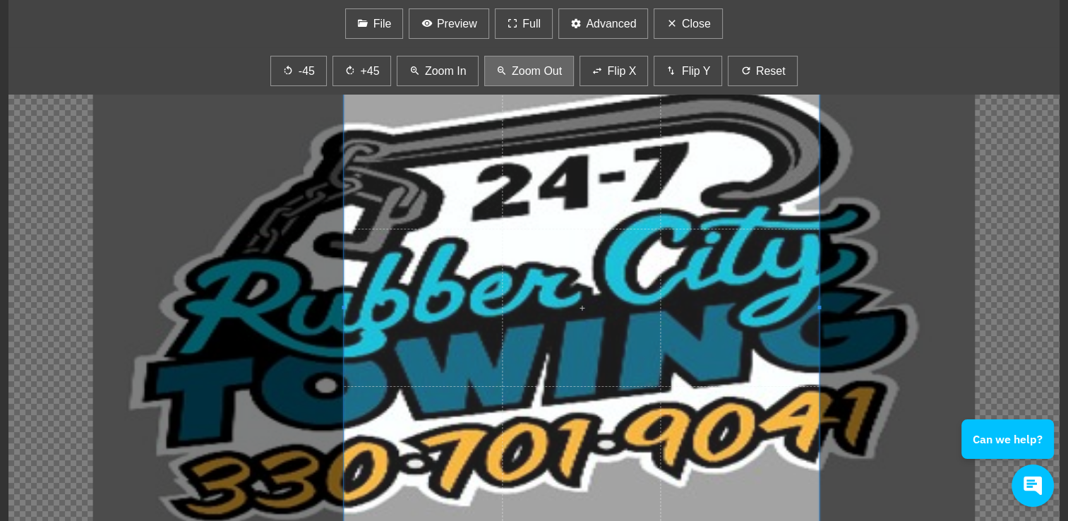
click at [512, 70] on span "Zoom Out" at bounding box center [537, 71] width 50 height 17
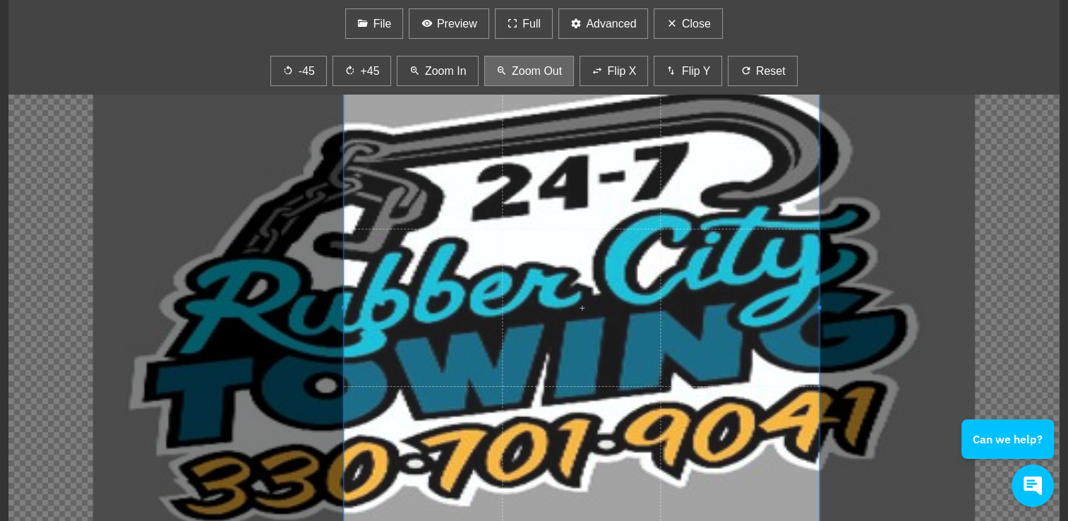
click at [512, 70] on span "Zoom Out" at bounding box center [537, 71] width 50 height 17
click at [553, 78] on button "Zoom Out" at bounding box center [529, 71] width 90 height 30
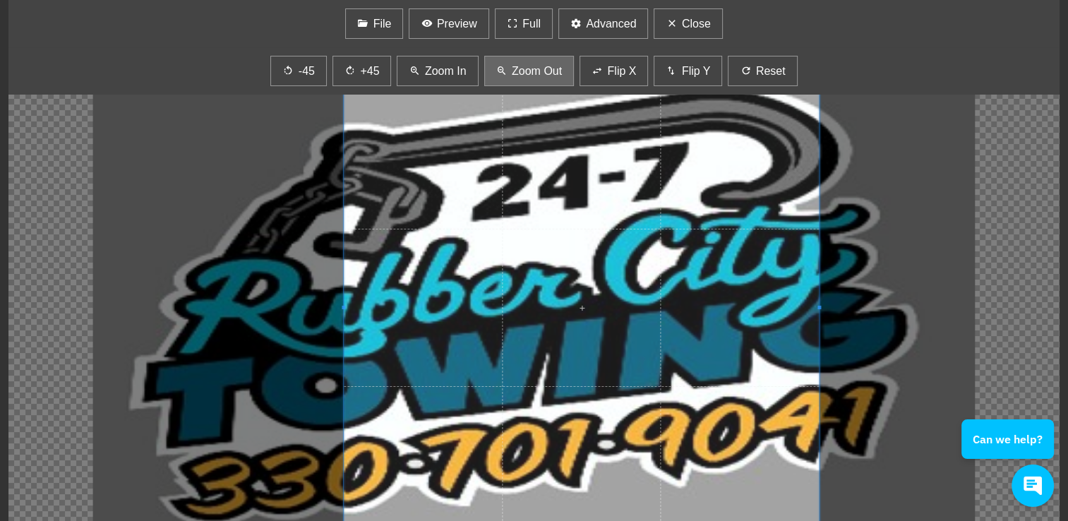
click at [553, 78] on button "Zoom Out" at bounding box center [529, 71] width 90 height 30
drag, startPoint x: 553, startPoint y: 78, endPoint x: 400, endPoint y: 20, distance: 163.8
click at [400, 20] on div "File Preview Full Advanced Close -45 +45 Zoom In Zoom Out Flip X Flip Y Reset" at bounding box center [534, 260] width 1068 height 521
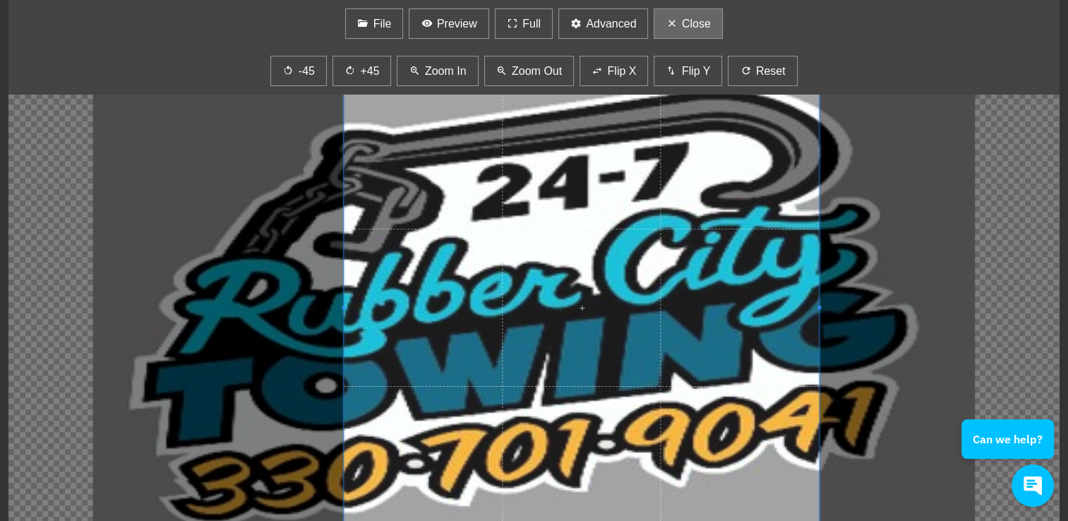
click at [683, 32] on button "Close" at bounding box center [688, 23] width 68 height 30
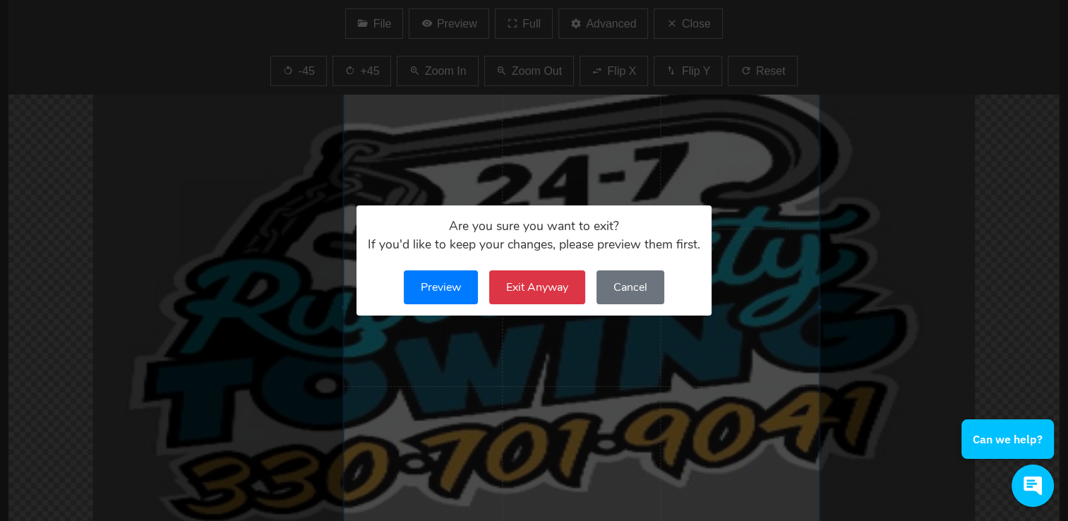
click at [530, 288] on button "Exit Anyway" at bounding box center [537, 287] width 96 height 34
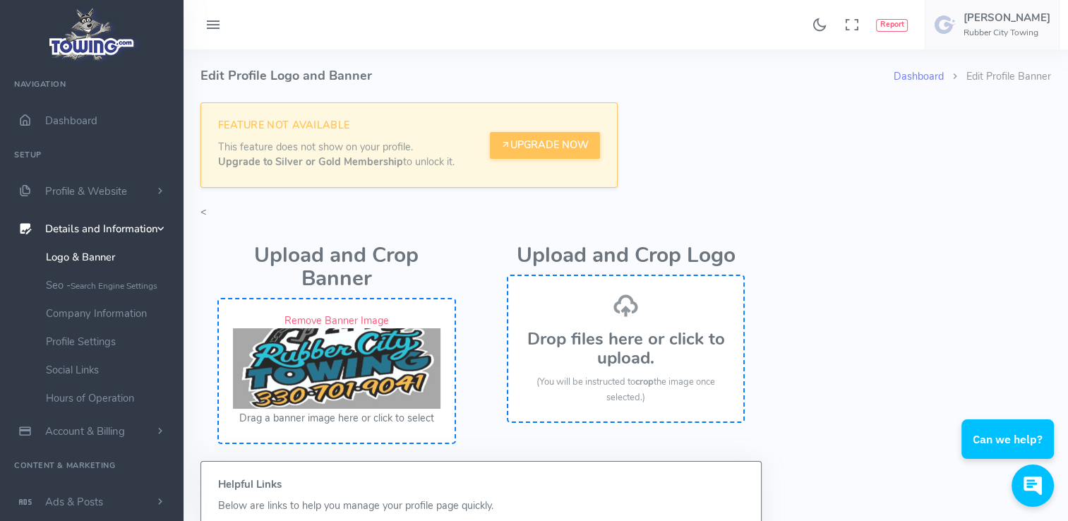
click at [601, 338] on h3 "Drop files here or click to upload." at bounding box center [626, 348] width 208 height 37
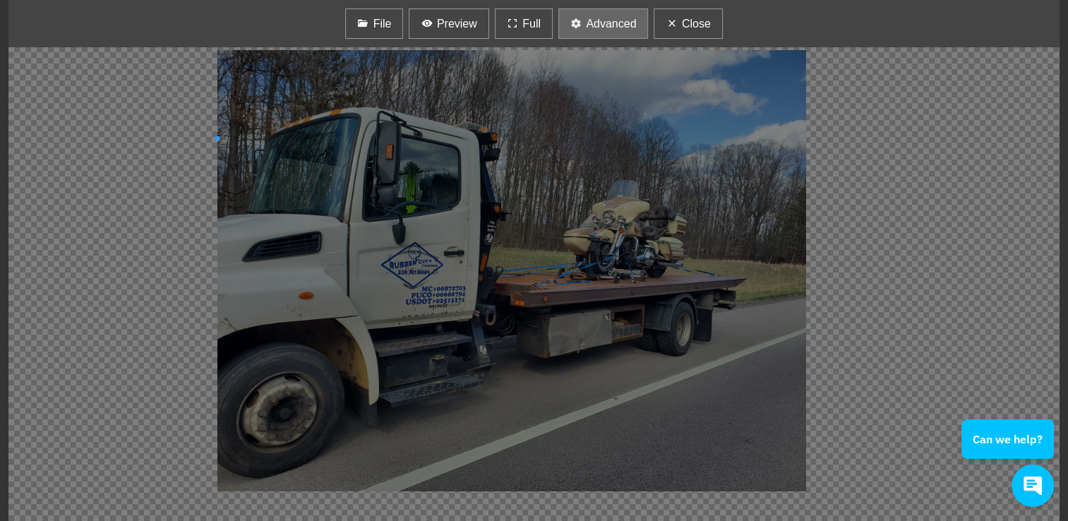
click at [603, 28] on span "Advanced" at bounding box center [611, 24] width 50 height 17
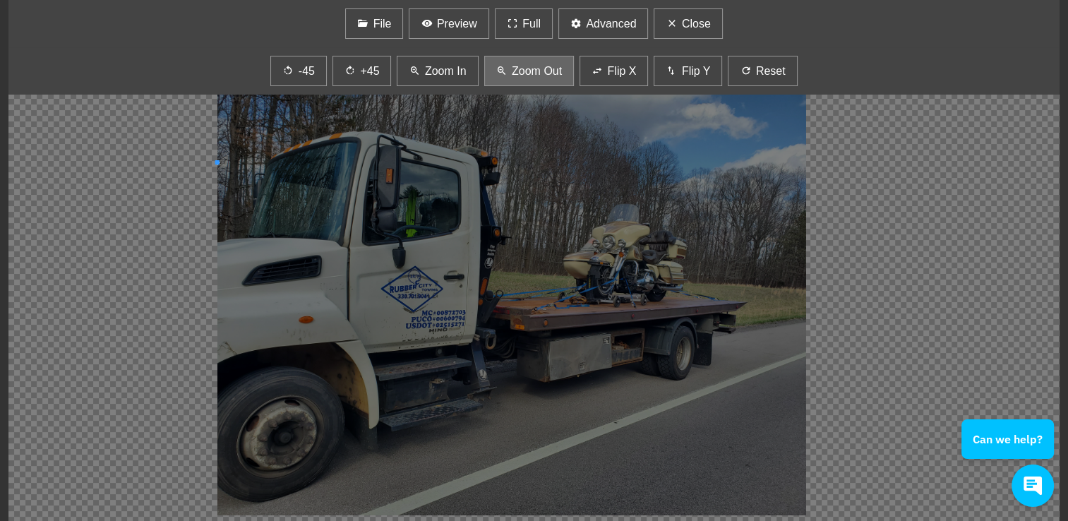
click at [546, 73] on span "Zoom Out" at bounding box center [537, 71] width 50 height 17
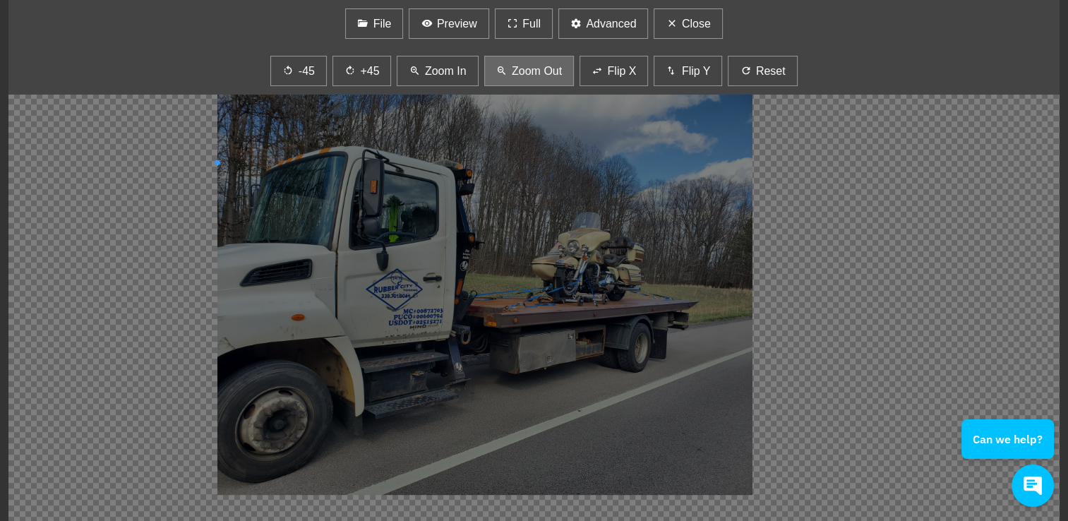
click at [546, 73] on span "Zoom Out" at bounding box center [537, 71] width 50 height 17
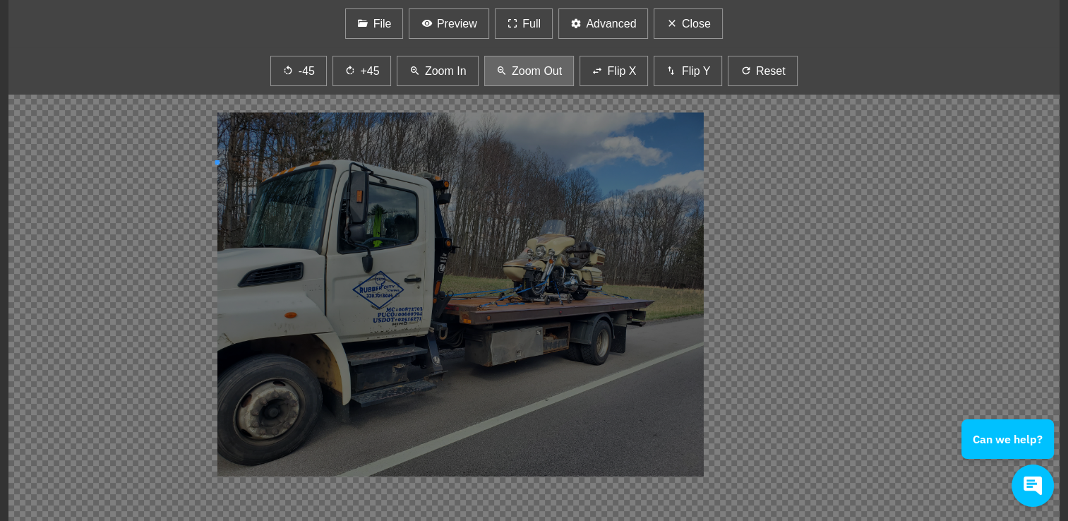
click at [546, 73] on span "Zoom Out" at bounding box center [537, 71] width 50 height 17
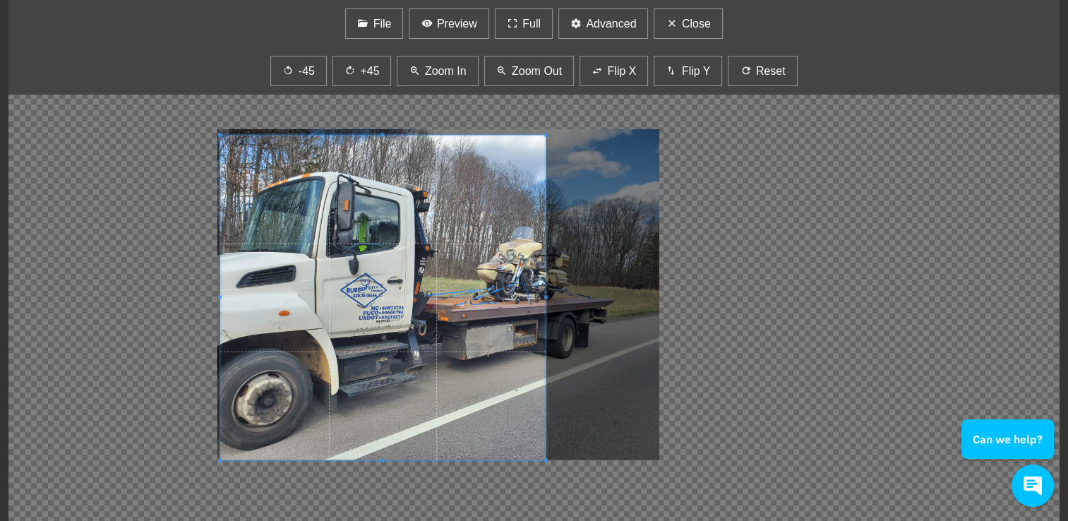
click at [806, 377] on div at bounding box center [533, 308] width 1051 height 475
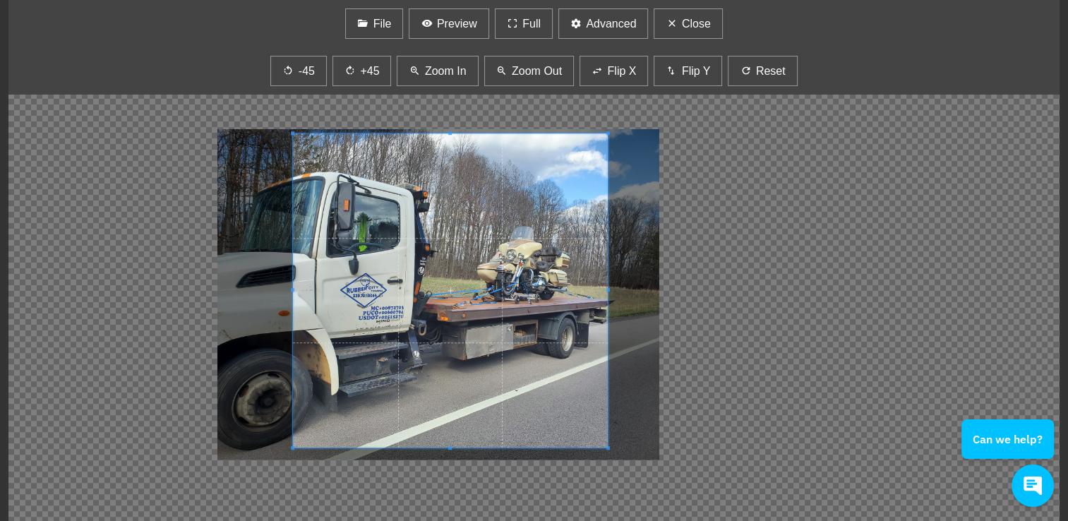
click at [451, 335] on span at bounding box center [450, 290] width 315 height 315
click at [557, 83] on button "Zoom Out" at bounding box center [529, 71] width 90 height 30
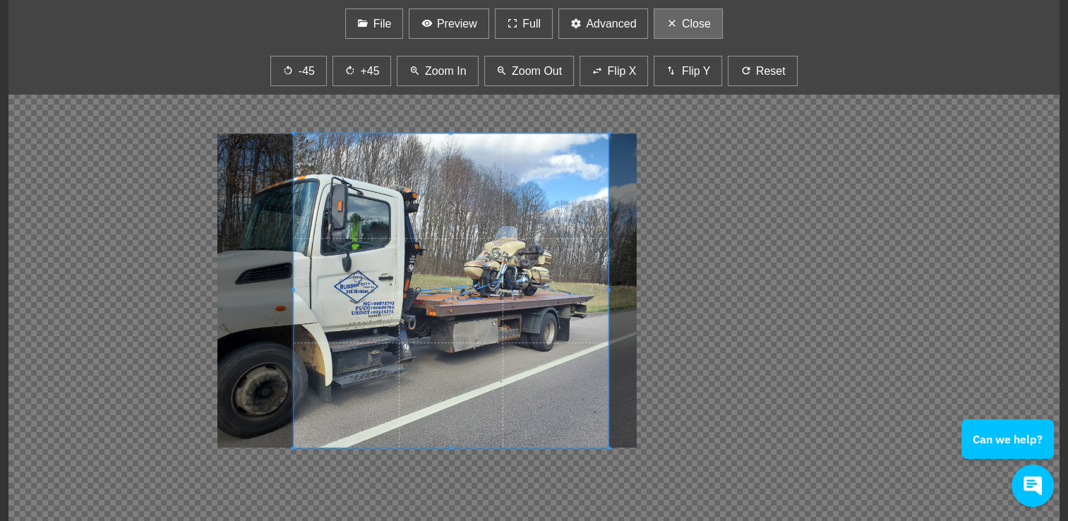
click at [683, 25] on span "Close" at bounding box center [696, 24] width 29 height 17
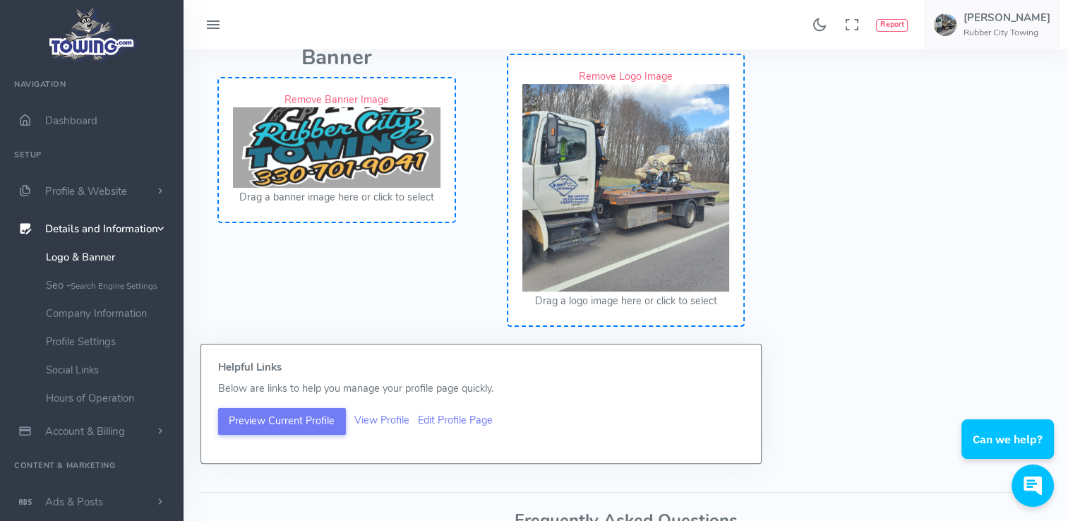
scroll to position [226, 0]
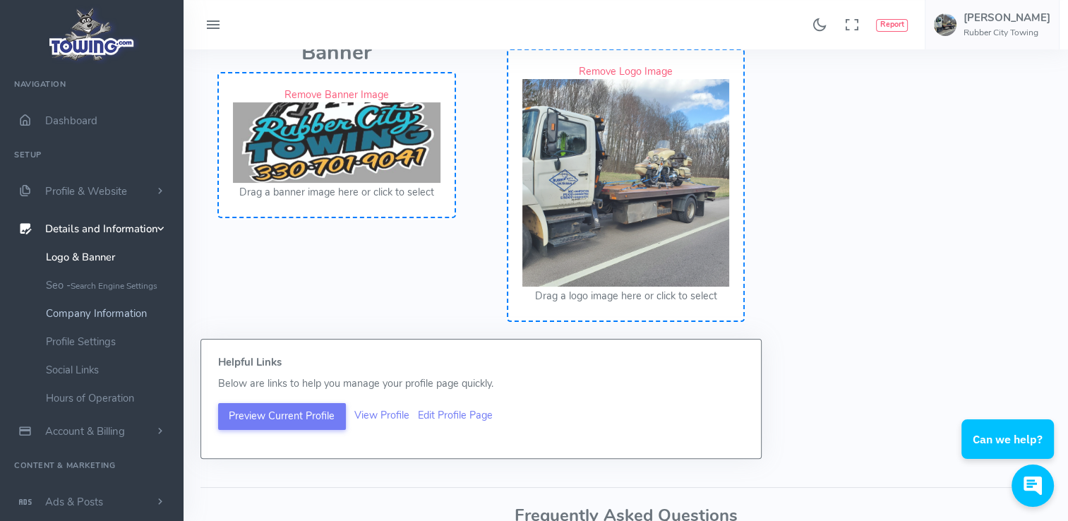
click at [124, 317] on link "Company Information" at bounding box center [109, 313] width 148 height 28
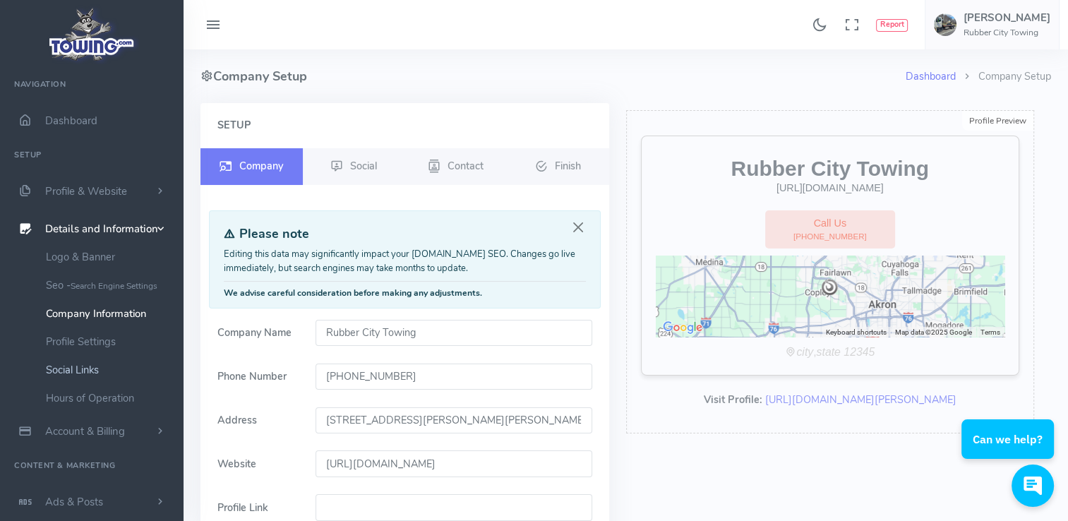
click at [93, 374] on link "Social Links" at bounding box center [109, 370] width 148 height 28
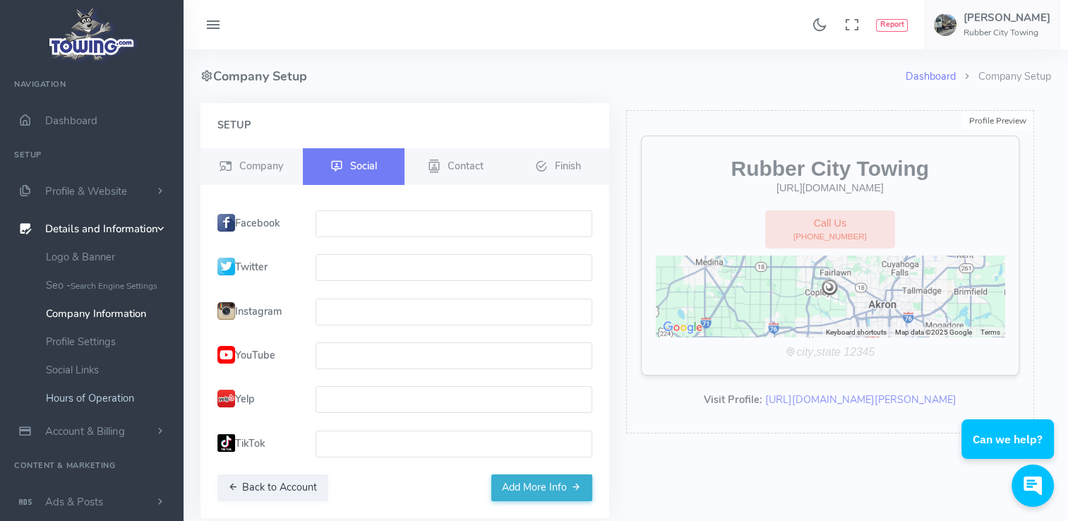
click at [93, 402] on link "Hours of Operation" at bounding box center [109, 398] width 148 height 28
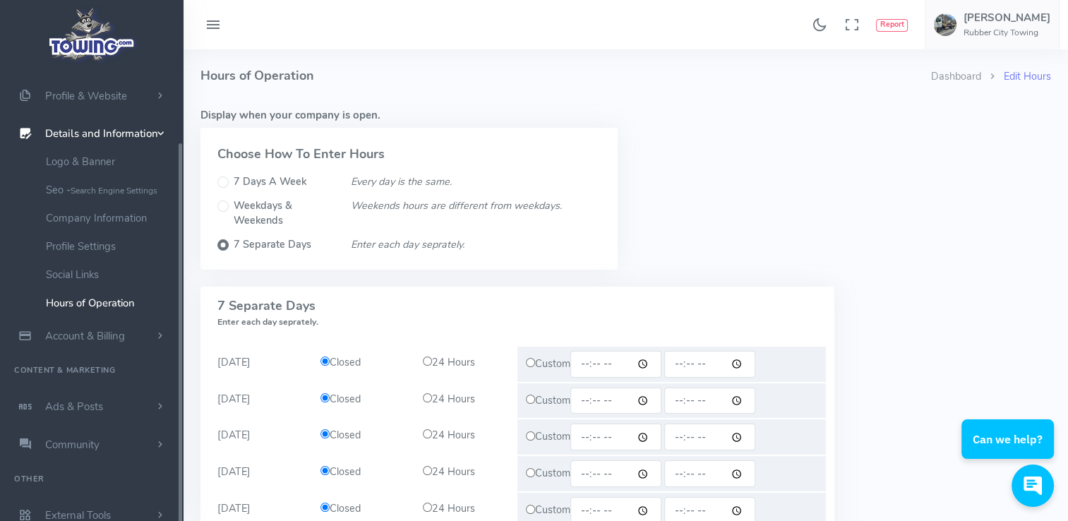
scroll to position [102, 0]
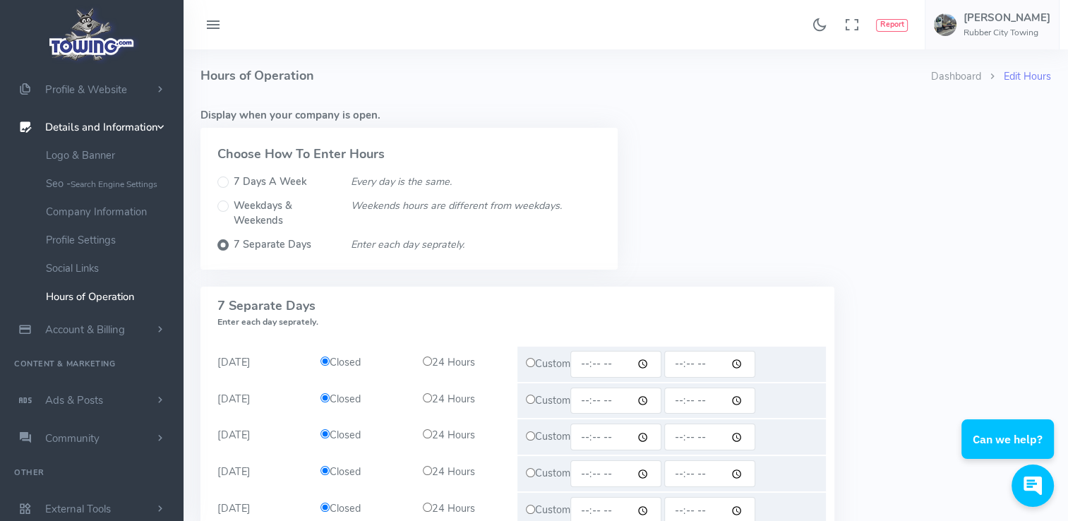
click at [428, 361] on input "radio" at bounding box center [427, 361] width 9 height 9
radio input "true"
click at [431, 363] on input "radio" at bounding box center [427, 361] width 9 height 9
click at [325, 360] on input "radio" at bounding box center [324, 361] width 9 height 9
radio input "true"
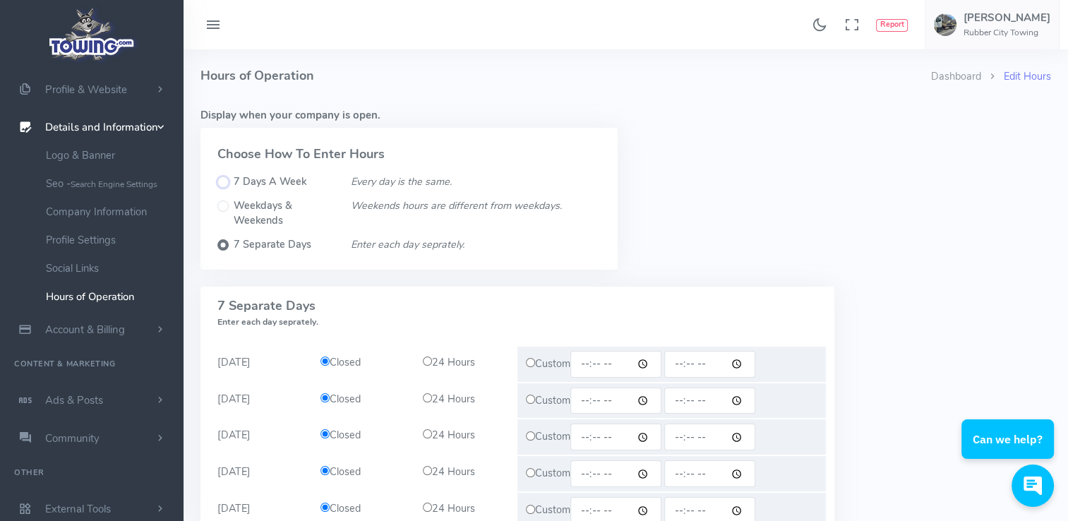
click at [226, 182] on input "7 Days A Week" at bounding box center [222, 181] width 11 height 11
radio input "true"
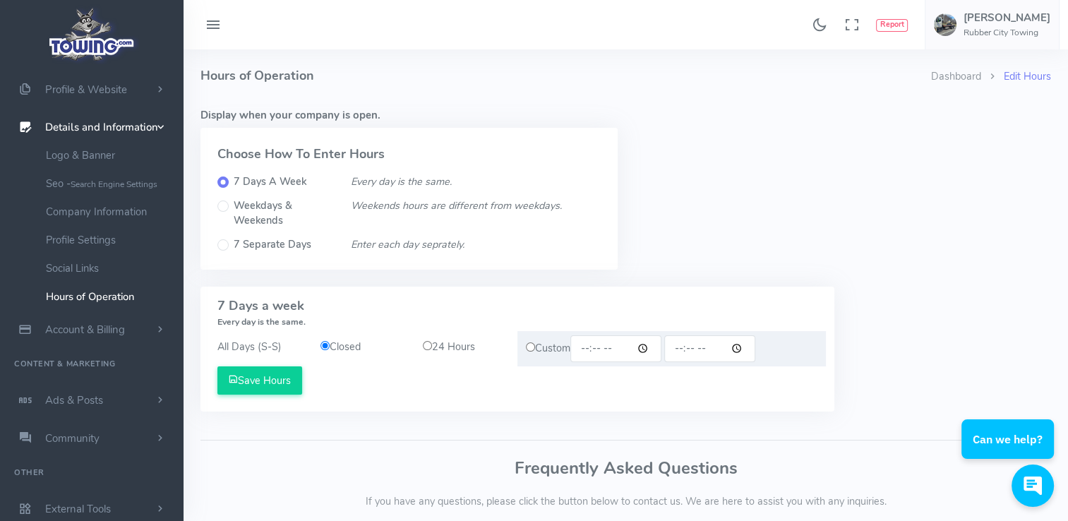
click at [600, 354] on input "time" at bounding box center [615, 348] width 91 height 27
click at [647, 349] on input "time" at bounding box center [615, 348] width 91 height 27
click at [615, 343] on input "07:12" at bounding box center [615, 348] width 91 height 27
click at [609, 354] on input "07:12" at bounding box center [615, 348] width 91 height 27
type input "07:00"
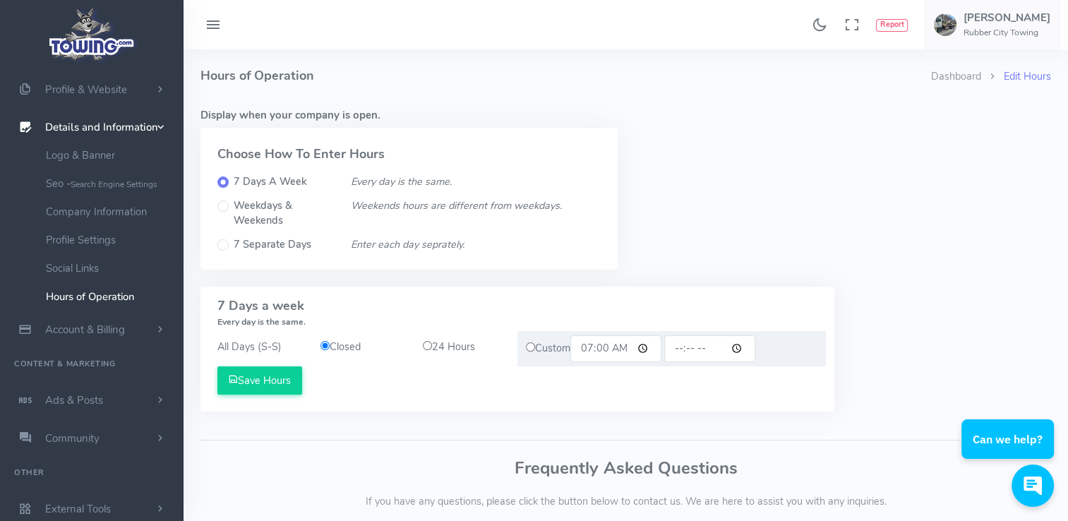
click at [688, 347] on input "time" at bounding box center [709, 348] width 91 height 27
type input "00:00"
click at [274, 383] on button "Save Hours" at bounding box center [259, 380] width 85 height 28
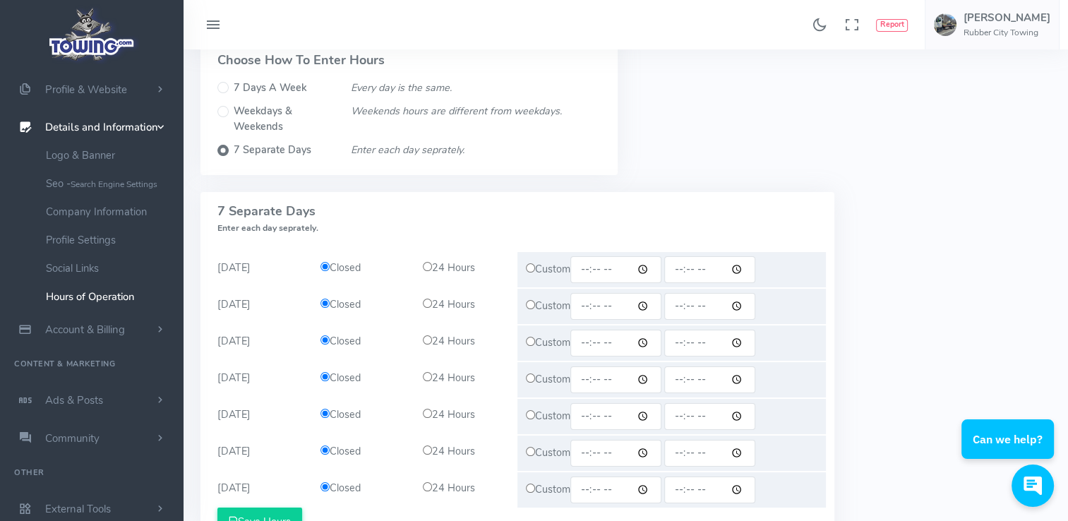
scroll to position [152, 0]
click at [223, 90] on input "7 Days A Week" at bounding box center [222, 88] width 11 height 11
radio input "true"
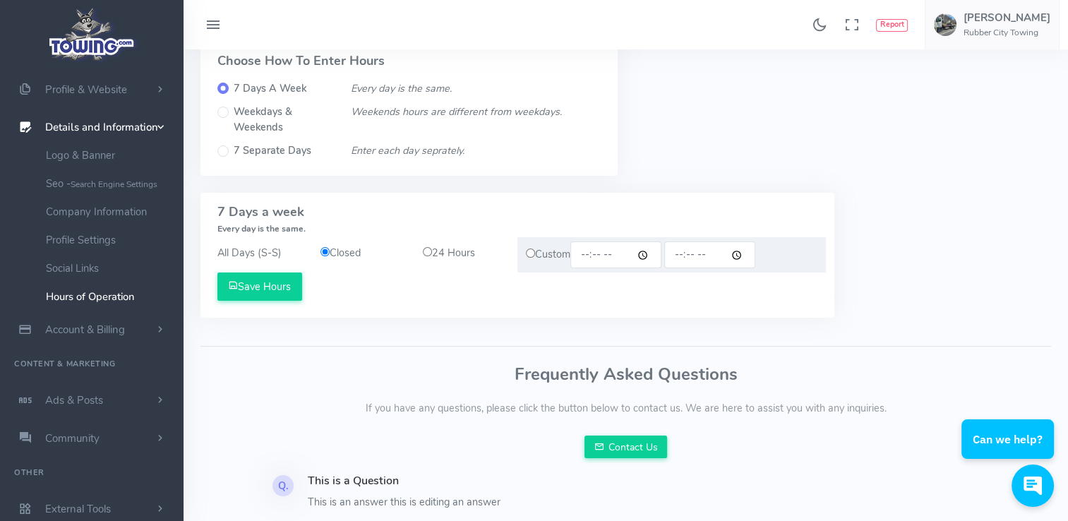
click at [594, 258] on input "time" at bounding box center [615, 254] width 91 height 27
click at [649, 256] on input "time" at bounding box center [615, 254] width 91 height 27
click at [612, 255] on input "07:13" at bounding box center [615, 254] width 91 height 27
type input "07:00"
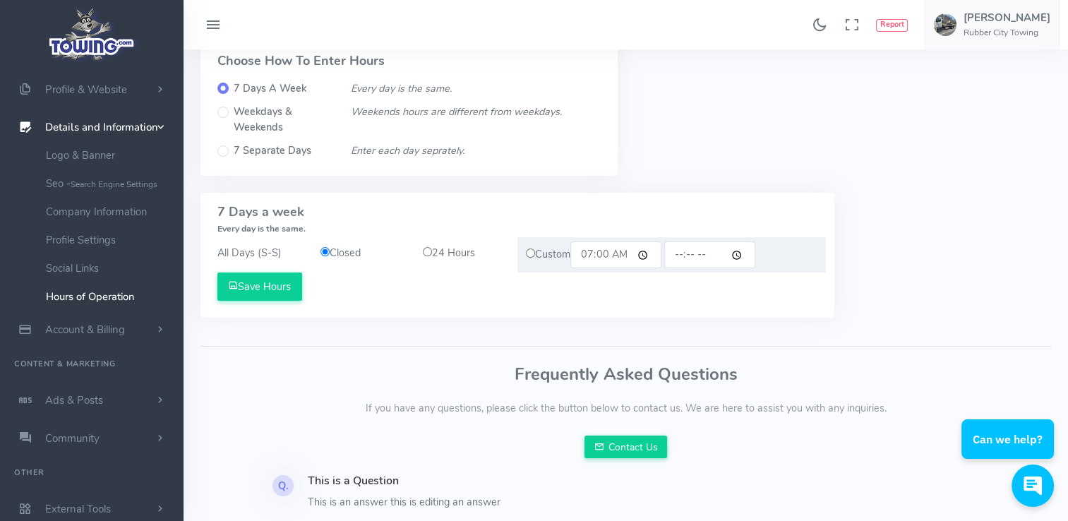
click at [694, 256] on input "time" at bounding box center [709, 254] width 91 height 27
click at [685, 254] on input "time" at bounding box center [709, 254] width 91 height 27
type input "00:00"
click at [549, 306] on div "All Days (S-S) Closed 24 Hours Custom 07:00 00:00 Save Hours" at bounding box center [517, 277] width 634 height 82
click at [284, 284] on button "Save Hours" at bounding box center [259, 286] width 85 height 28
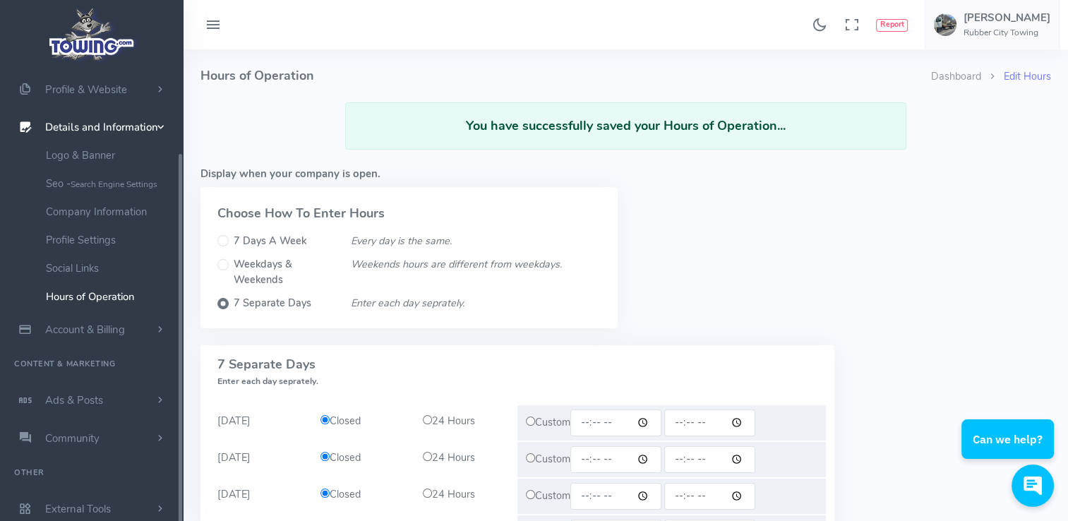
scroll to position [102, 0]
click at [104, 295] on link "Hours of Operation" at bounding box center [109, 296] width 148 height 28
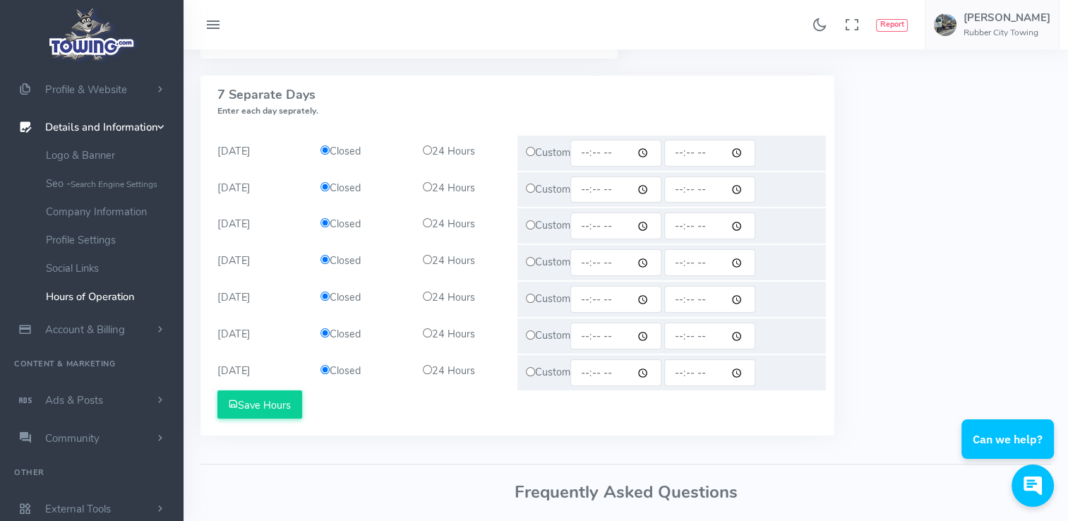
scroll to position [208, 0]
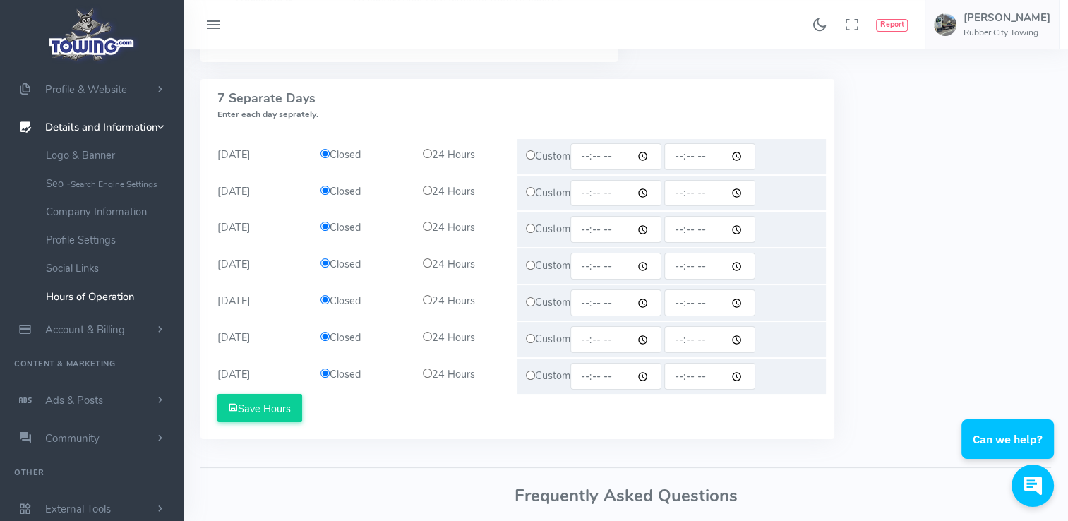
click at [657, 159] on input "time" at bounding box center [615, 156] width 91 height 27
type input "07:00"
click at [575, 188] on input "time" at bounding box center [615, 193] width 91 height 27
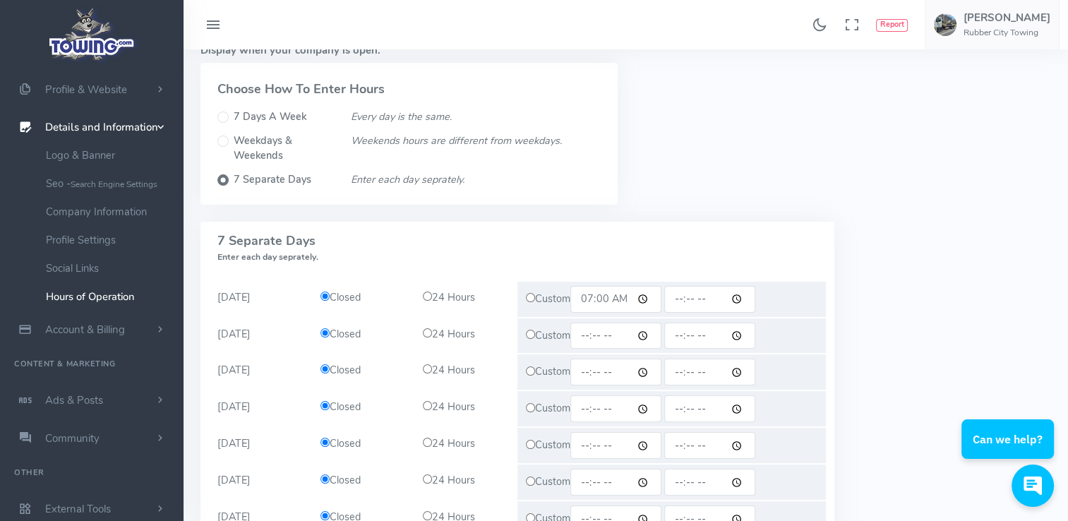
scroll to position [0, 0]
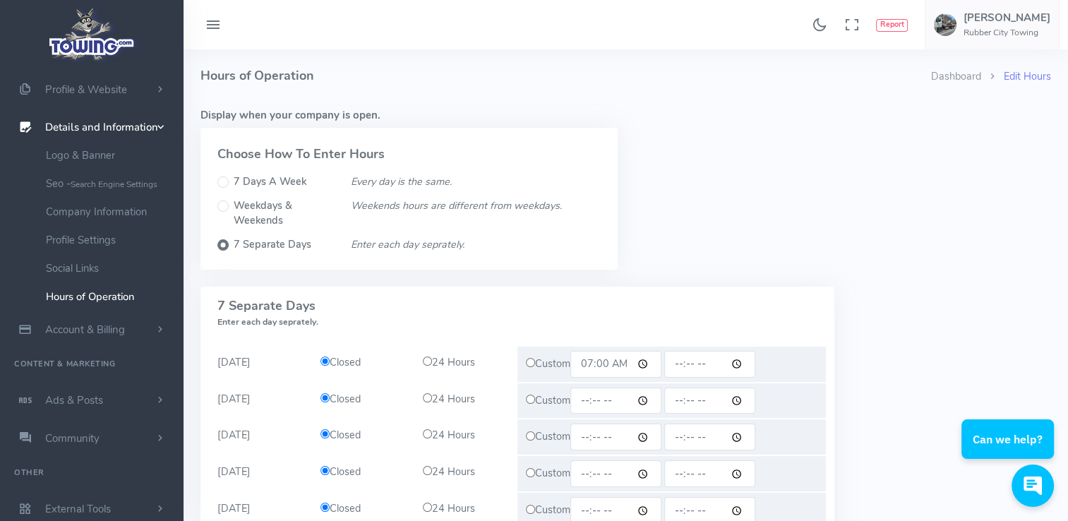
click at [223, 179] on input "7 Days A Week" at bounding box center [222, 181] width 11 height 11
radio input "true"
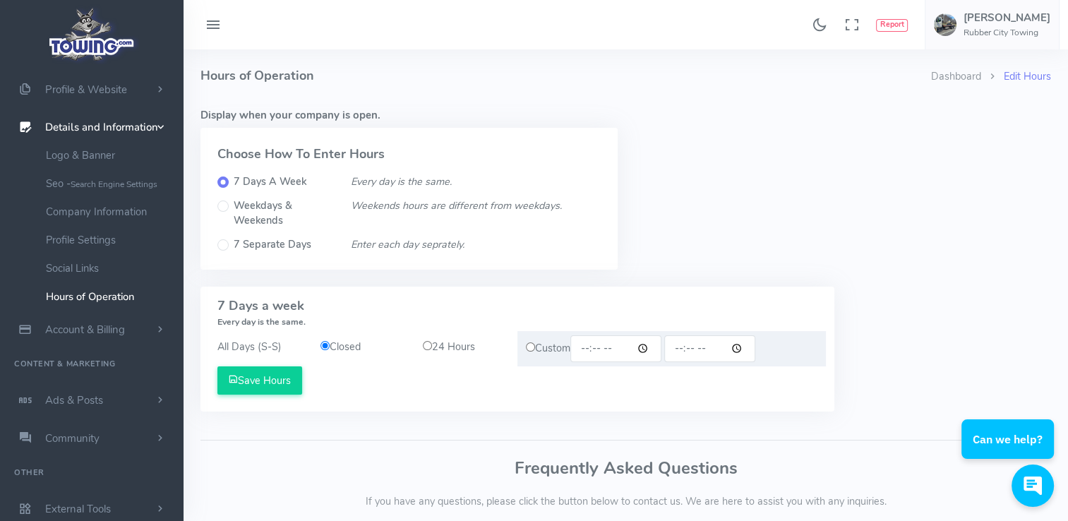
click at [531, 348] on input "radio" at bounding box center [530, 346] width 9 height 9
radio input "true"
click at [601, 351] on input "time" at bounding box center [615, 348] width 91 height 27
click at [586, 349] on input "time" at bounding box center [615, 348] width 91 height 27
type input "07:00"
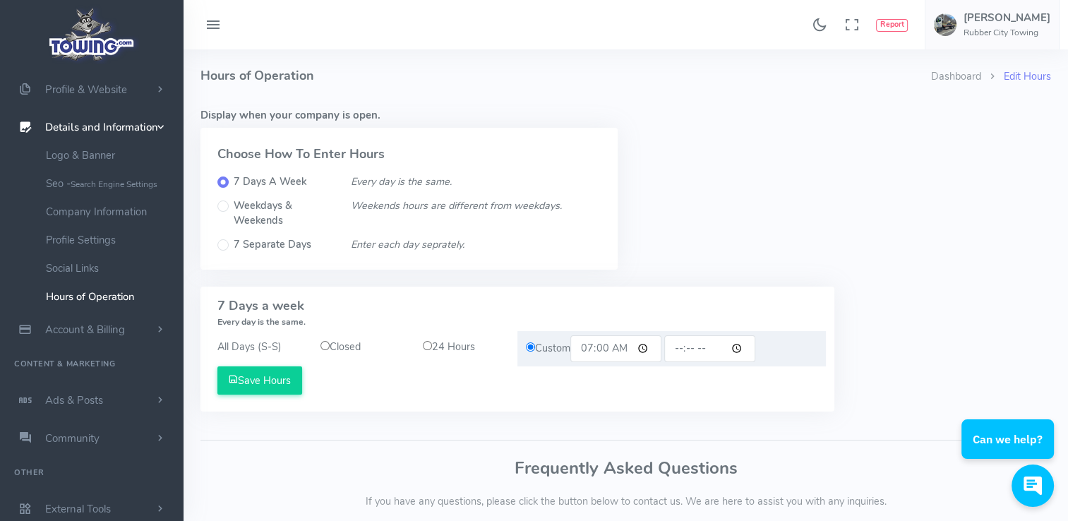
click at [683, 351] on input "time" at bounding box center [709, 348] width 91 height 27
click at [692, 349] on input "time" at bounding box center [709, 348] width 91 height 27
click at [700, 349] on input "time" at bounding box center [709, 348] width 91 height 27
type input "00:00"
click at [270, 382] on button "Save Hours" at bounding box center [259, 380] width 85 height 28
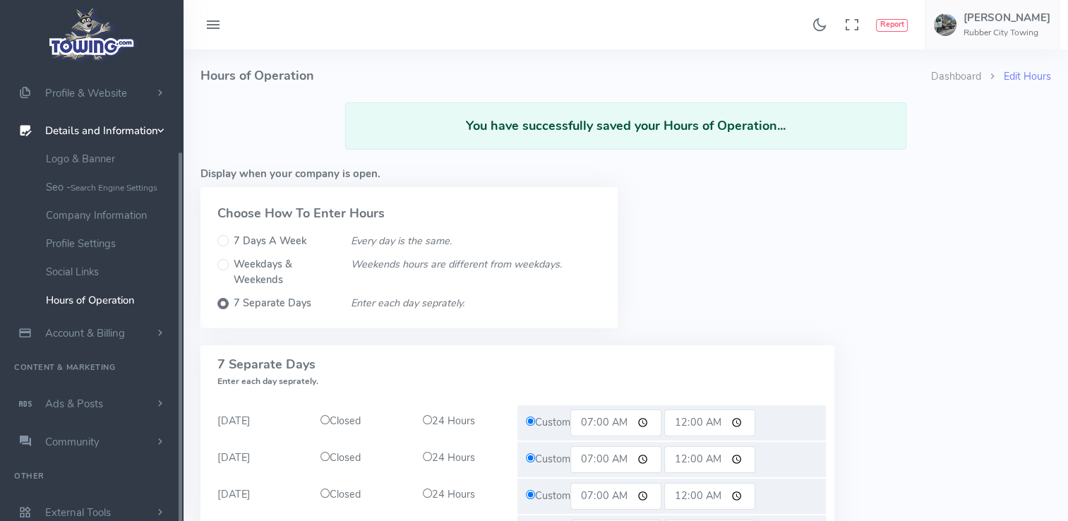
scroll to position [102, 0]
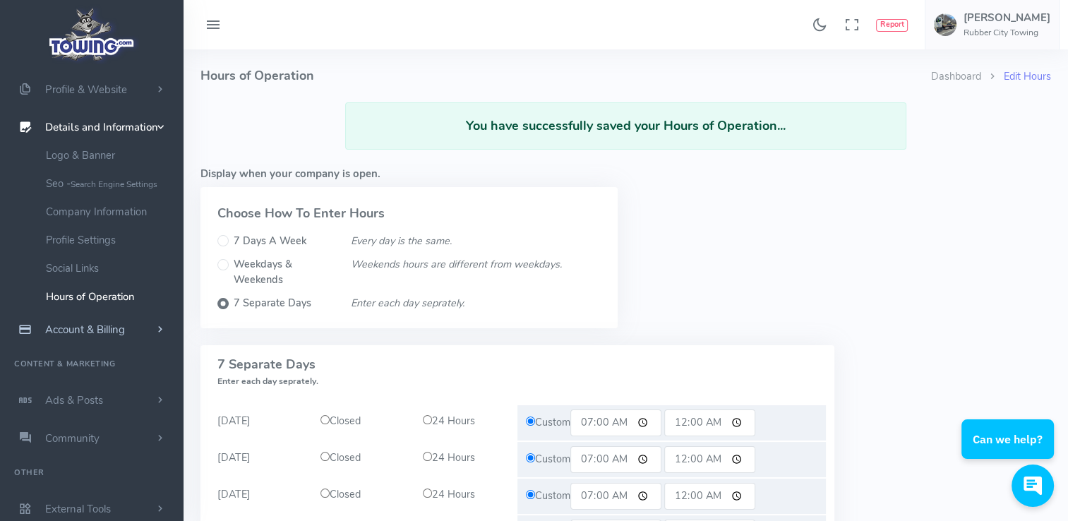
click at [107, 329] on span "Account & Billing" at bounding box center [85, 330] width 80 height 14
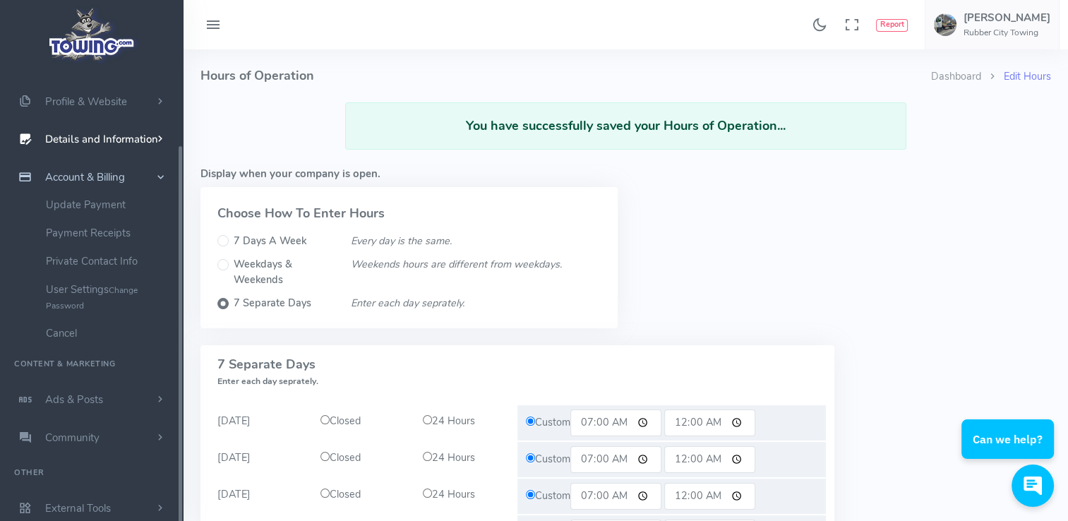
scroll to position [89, 0]
click at [103, 205] on link "Update Payment" at bounding box center [109, 205] width 148 height 28
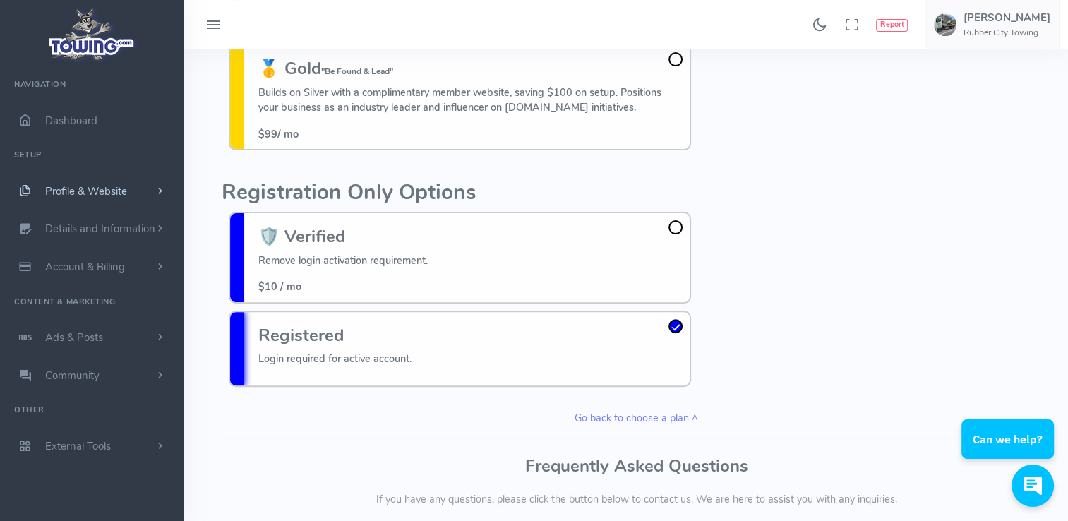
scroll to position [379, 0]
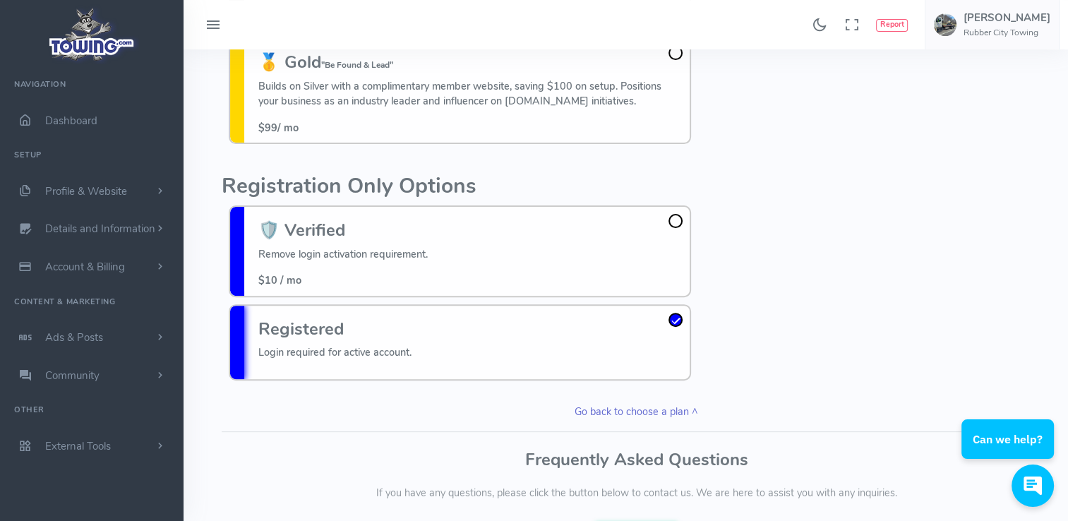
drag, startPoint x: 260, startPoint y: 209, endPoint x: 450, endPoint y: 414, distance: 279.7
click at [450, 414] on link "Go back to choose a plan ^" at bounding box center [636, 413] width 846 height 16
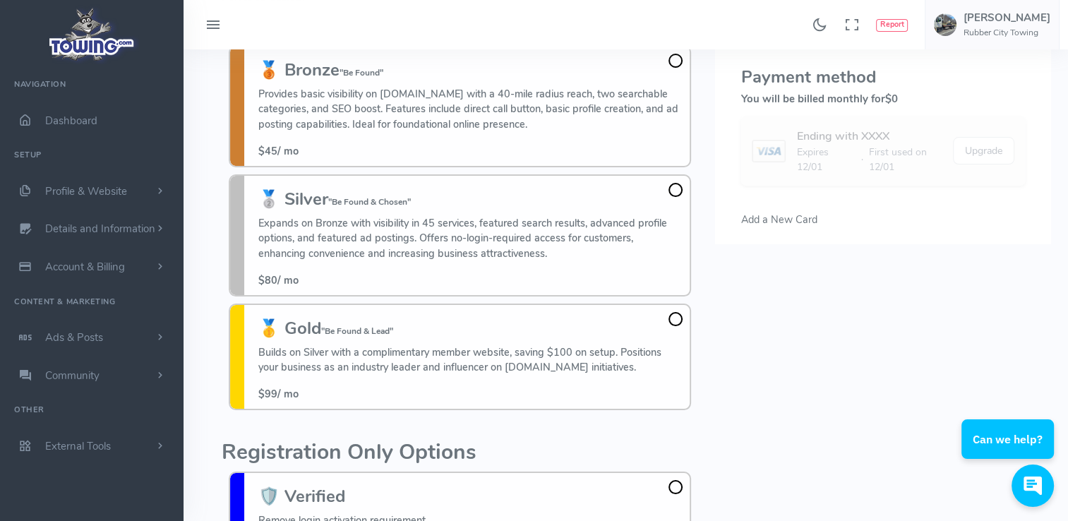
scroll to position [102, 0]
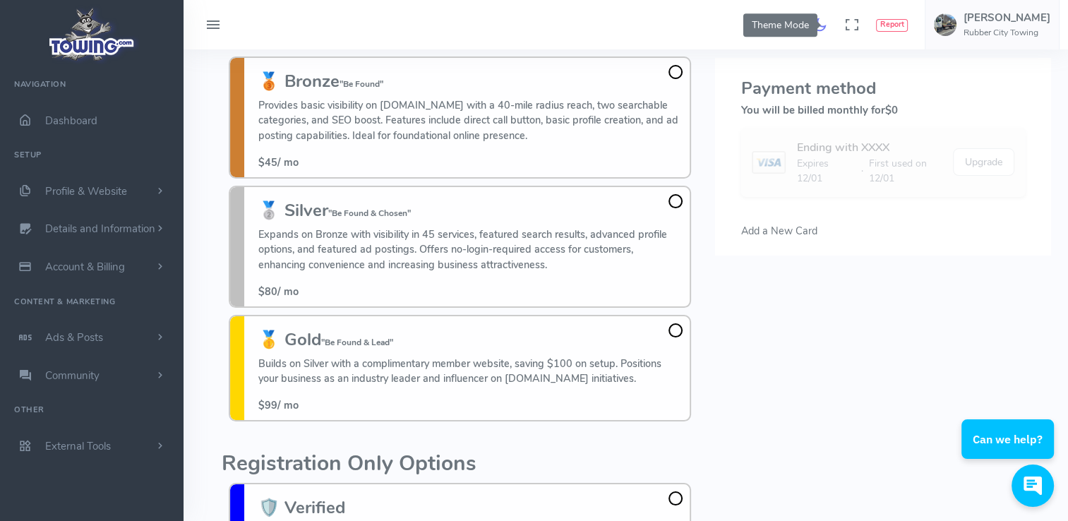
click at [822, 21] on icon "Theme Mode" at bounding box center [819, 24] width 16 height 23
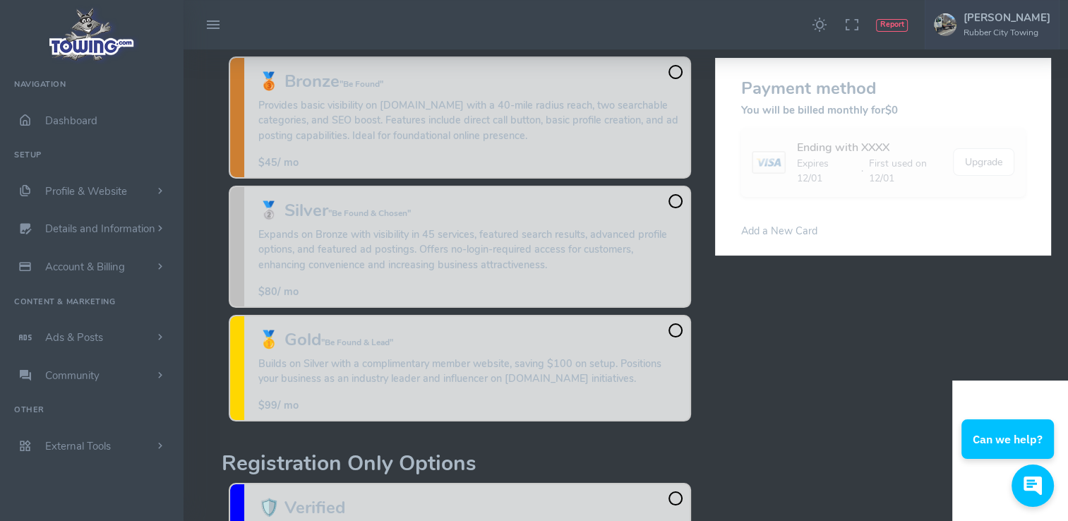
click at [109, 45] on img at bounding box center [91, 34] width 95 height 60
